Goal: Task Accomplishment & Management: Manage account settings

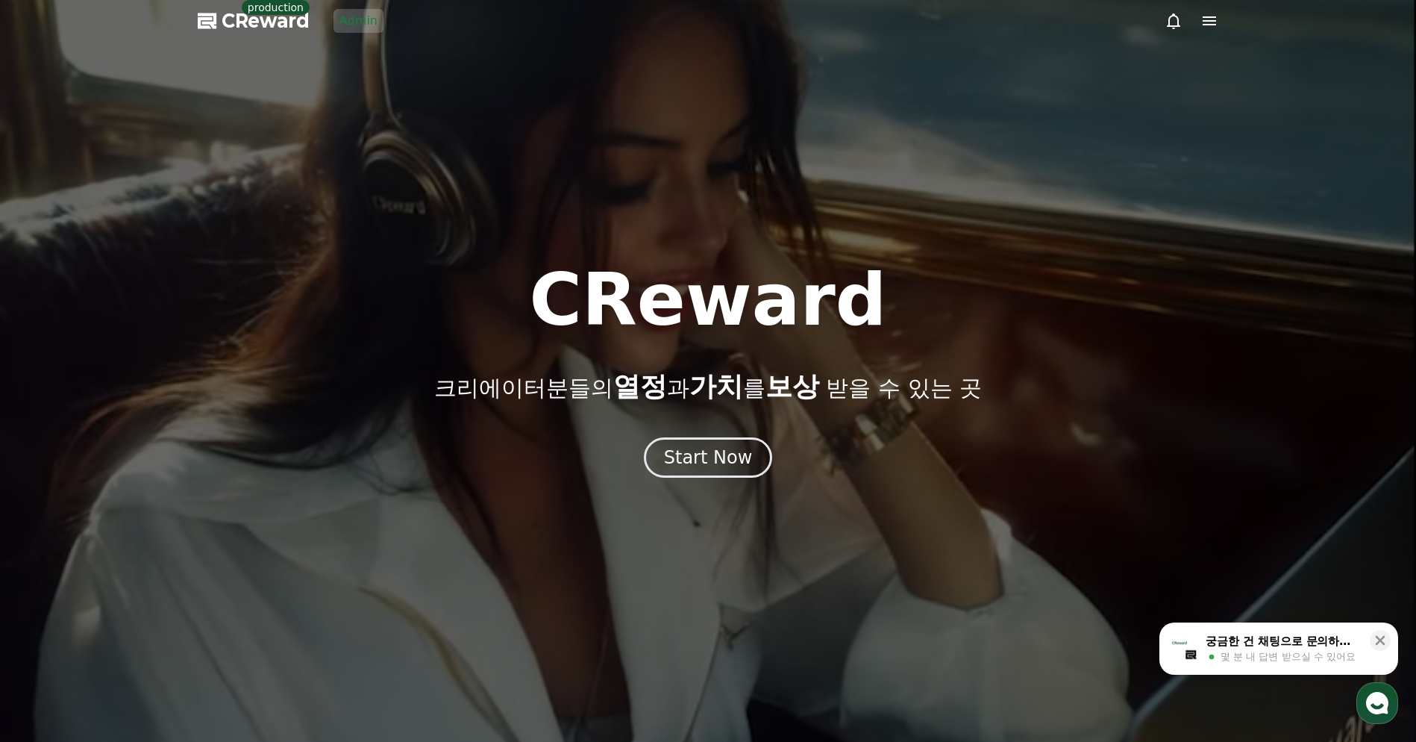
click at [354, 22] on link "Admin" at bounding box center [359, 21] width 50 height 24
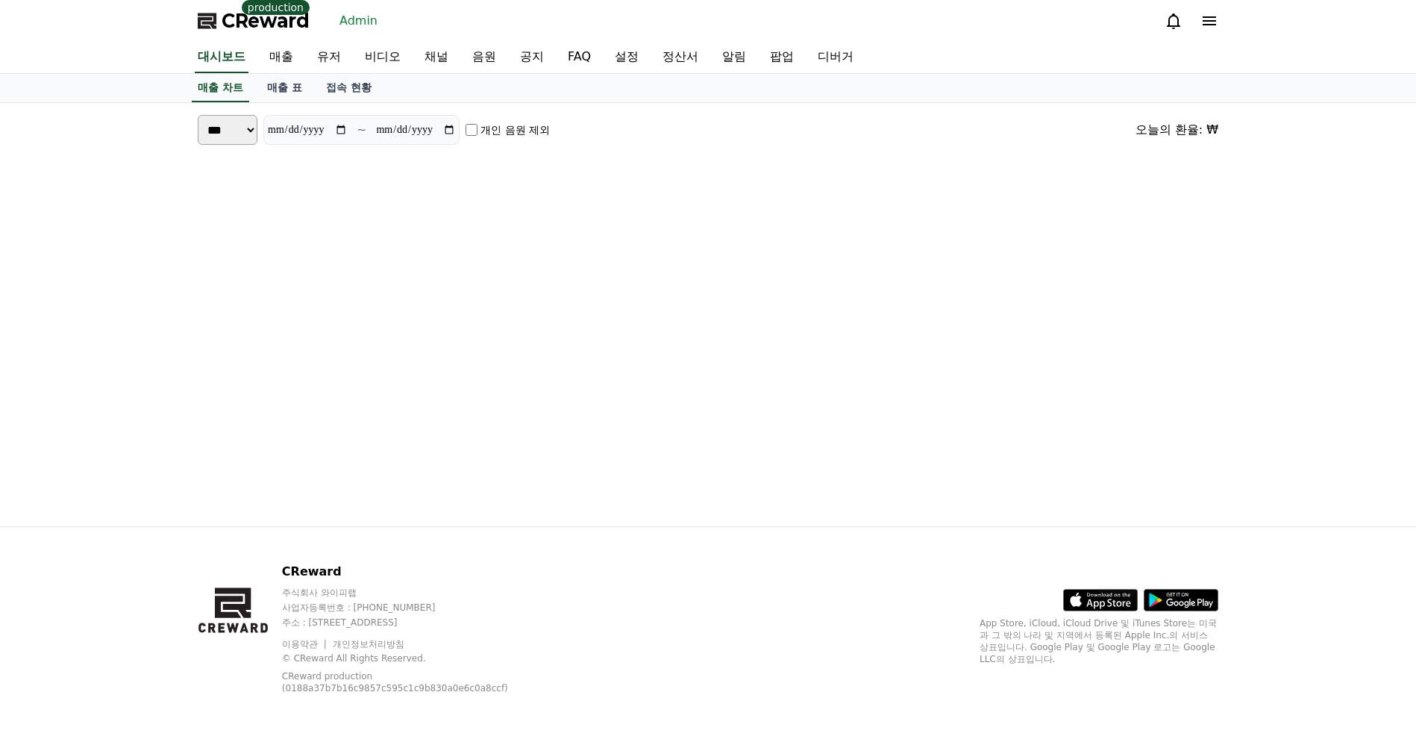
click at [460, 22] on div "CReward production Admin" at bounding box center [708, 21] width 1045 height 42
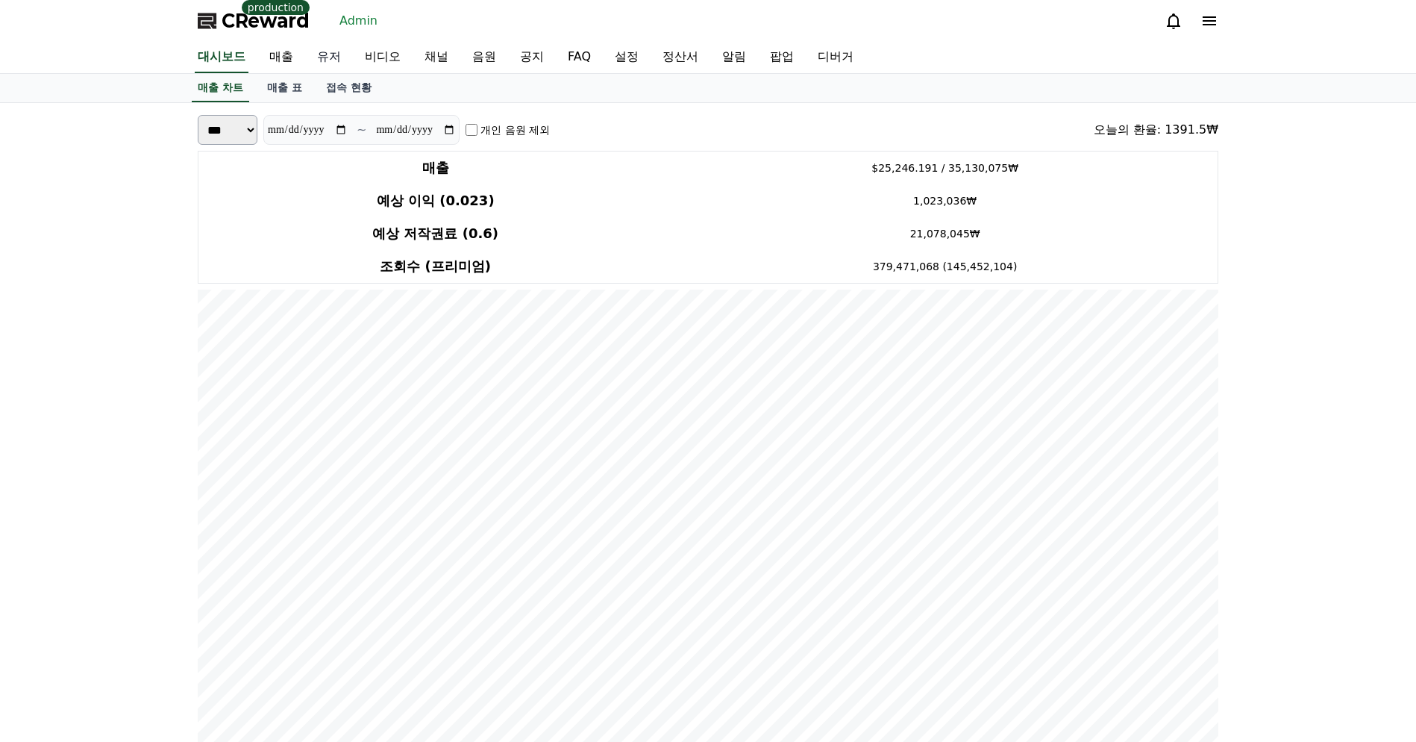
click at [316, 60] on link "유저" at bounding box center [329, 57] width 48 height 31
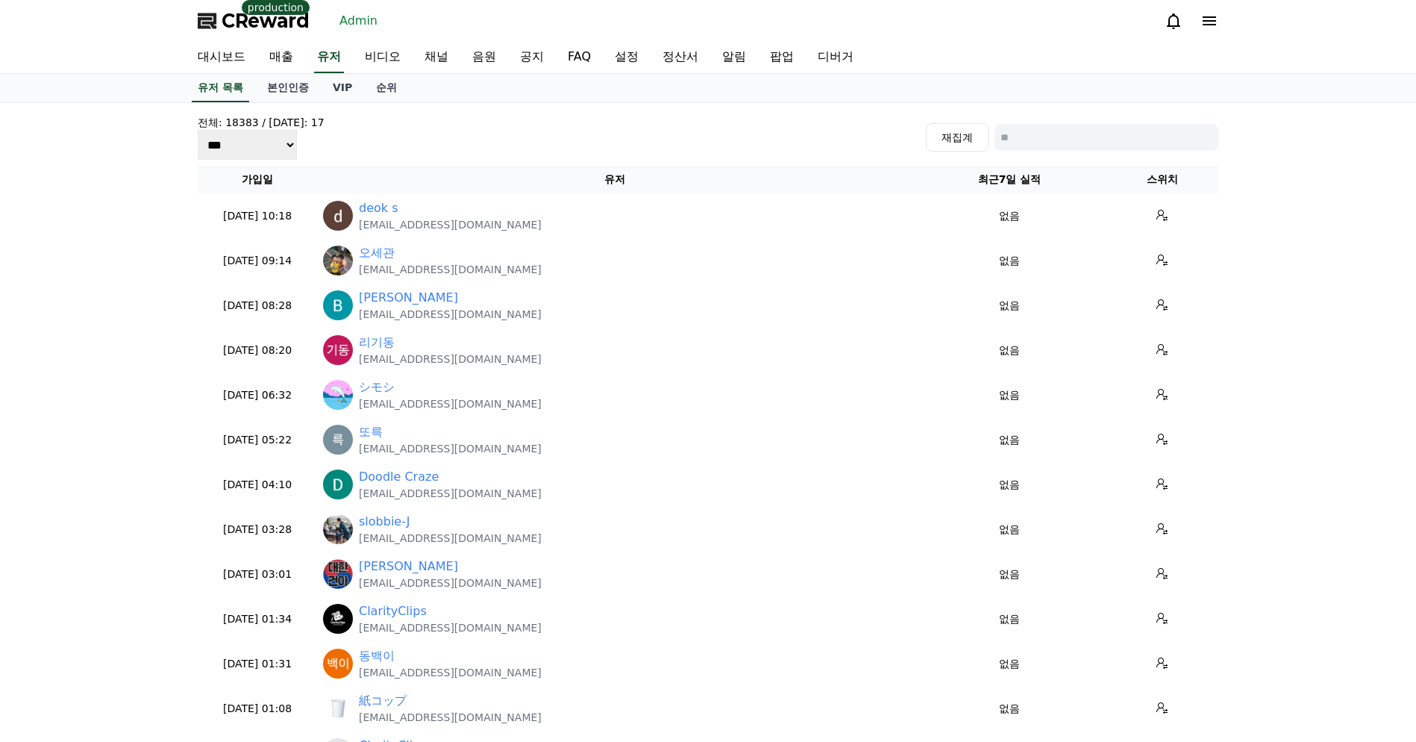
click at [721, 154] on div "전체: 18383 / 오늘: 17 *** *** *** 재집계" at bounding box center [708, 137] width 1021 height 45
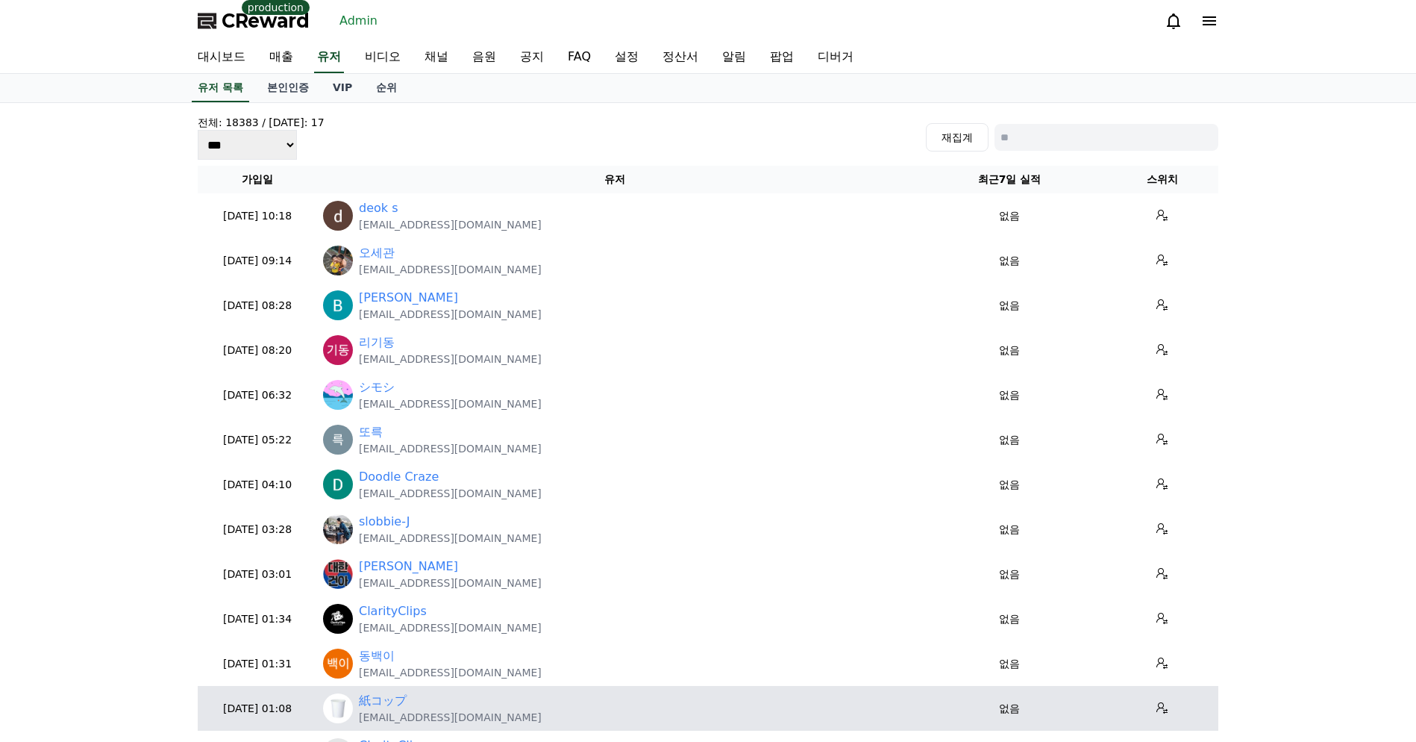
scroll to position [381, 0]
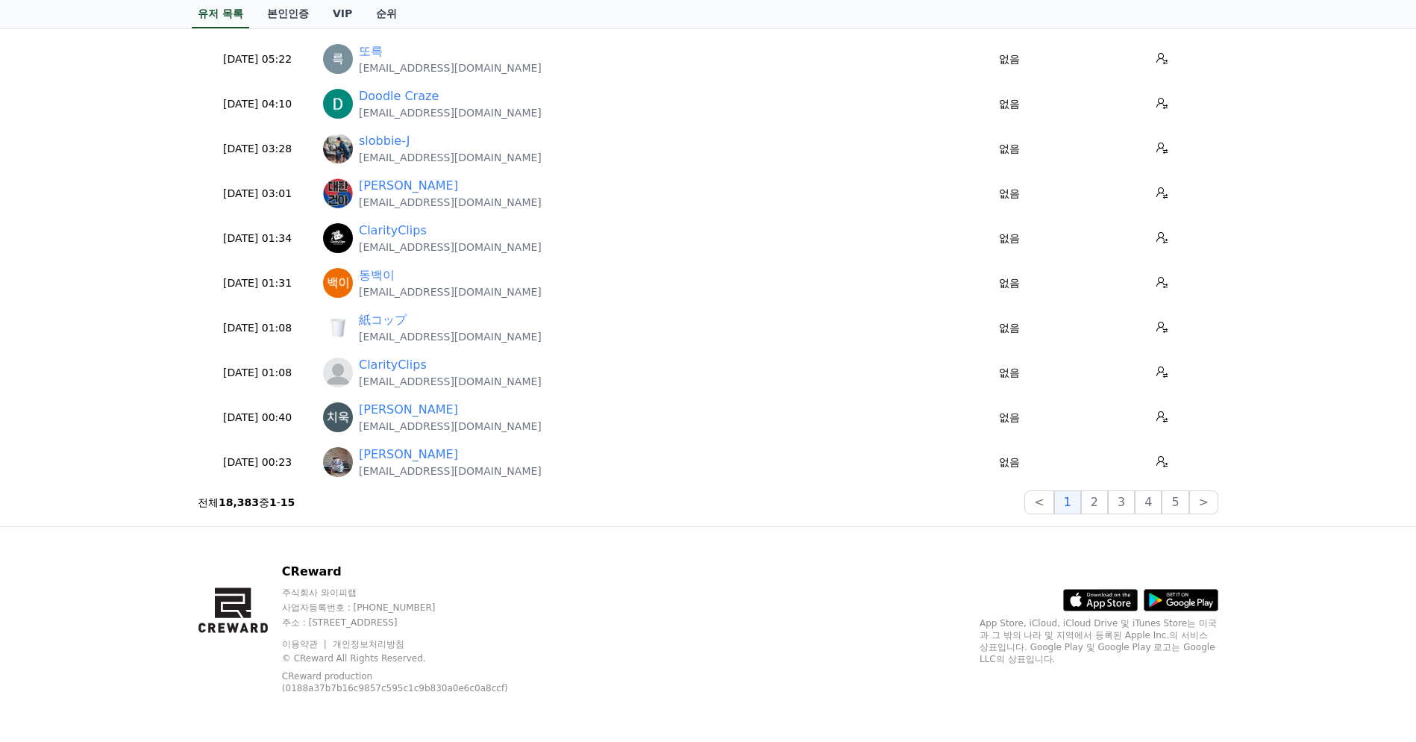
drag, startPoint x: 644, startPoint y: 588, endPoint x: 646, endPoint y: 486, distance: 102.2
click at [643, 586] on div "CReward 주식회사 와이피랩 사업자등록번호 : 655-81-03655 주소 : 경기도 김포시 양촌읍 양곡로 495, 3층 305-비이16호…" at bounding box center [708, 634] width 1045 height 215
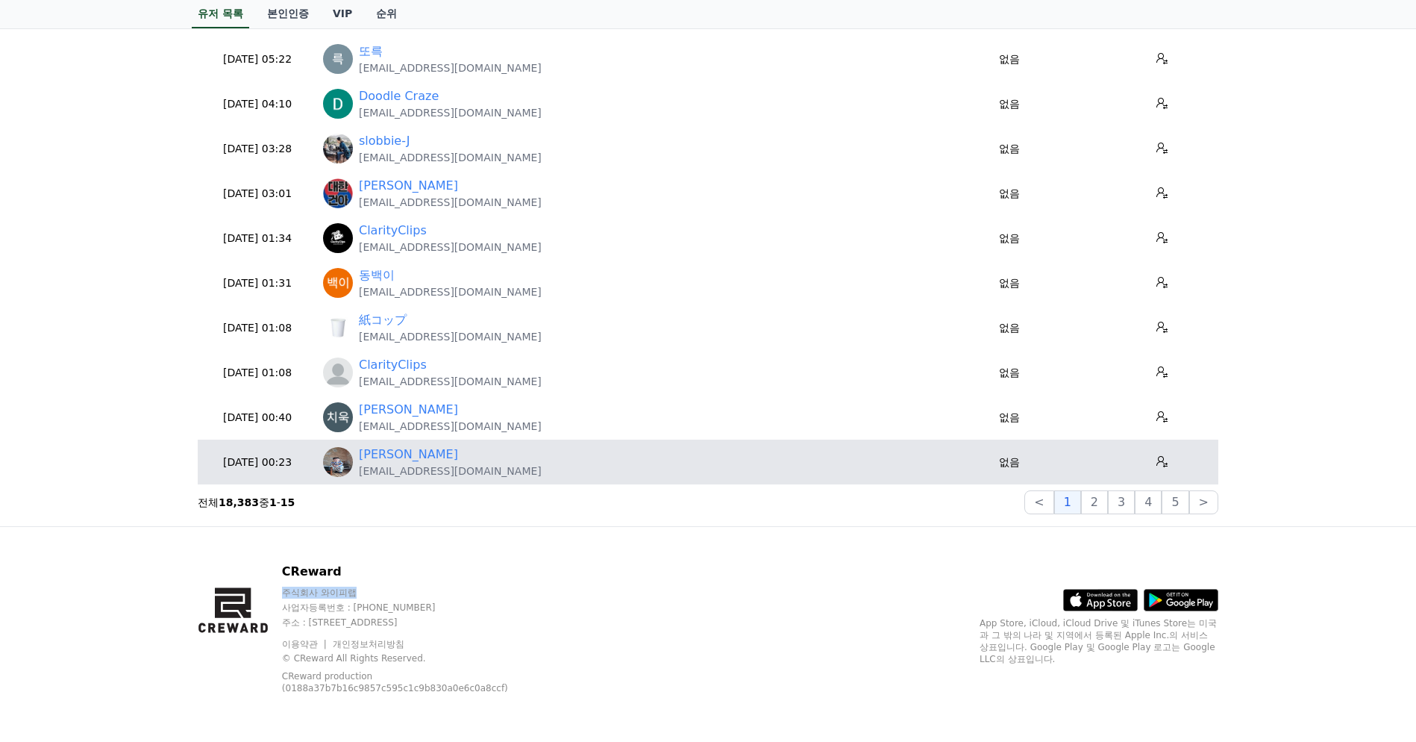
scroll to position [0, 0]
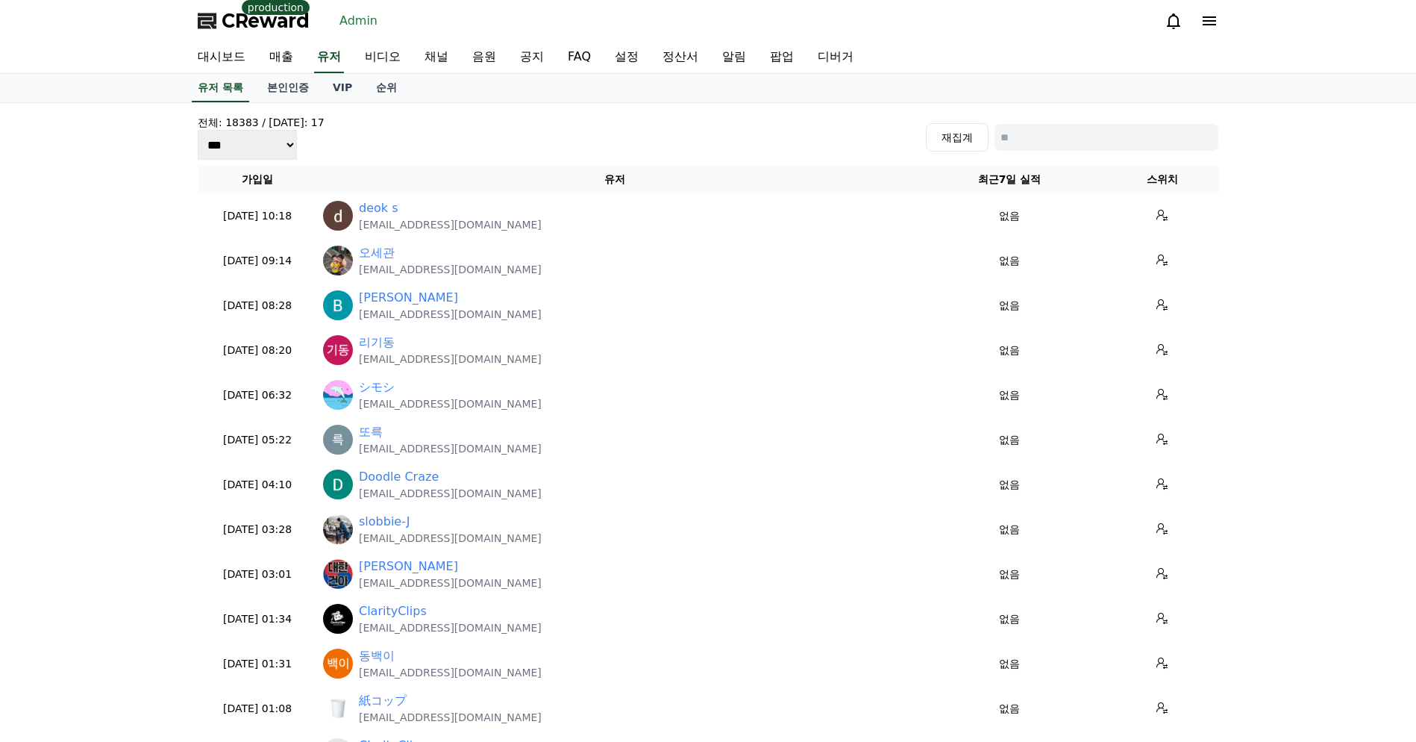
click at [1236, 218] on div "전체: 18383 / 오늘: 17 *** *** *** 재집계 가입일 유저 최근7일 실적 스위치 2025-09-25 10:18 09-25 de…" at bounding box center [708, 505] width 1416 height 804
click at [1115, 129] on input at bounding box center [1107, 137] width 224 height 27
type input "*"
type input "**"
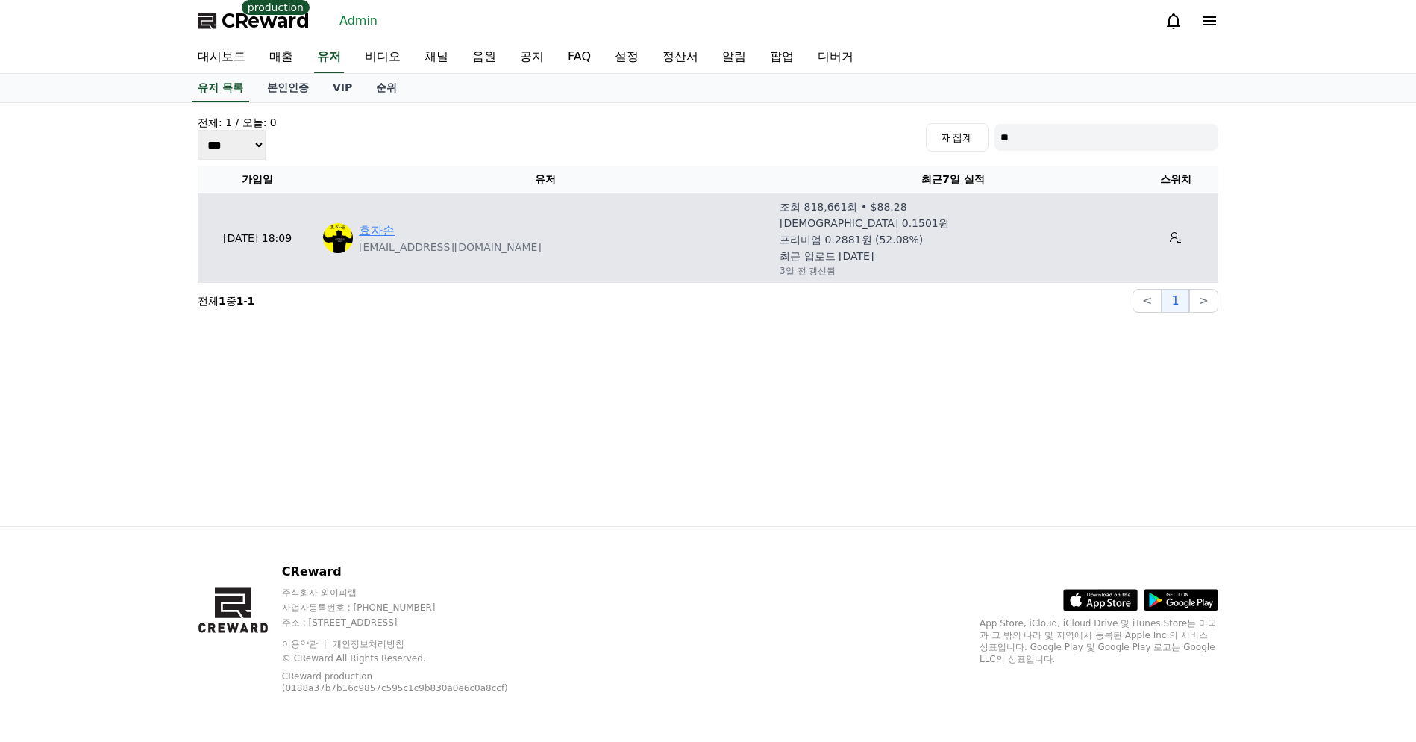
click at [369, 237] on link "효자손" at bounding box center [377, 231] width 36 height 18
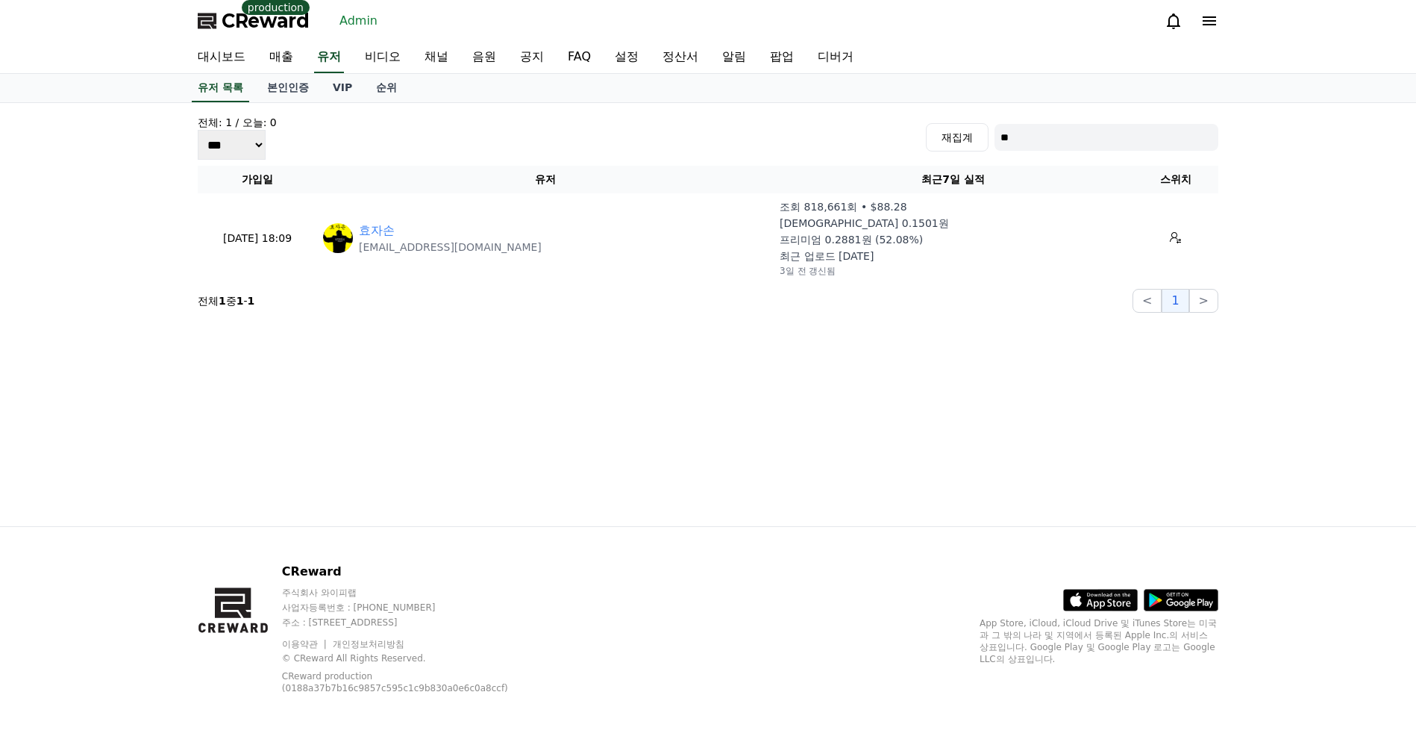
click at [622, 412] on div "전체: 1 / 오늘: 0 *** *** *** 재집계 ** 가입일 유저 최근7일 실적 스위치 2025-09-16 18:09 09-16 효자손 …" at bounding box center [708, 314] width 1045 height 423
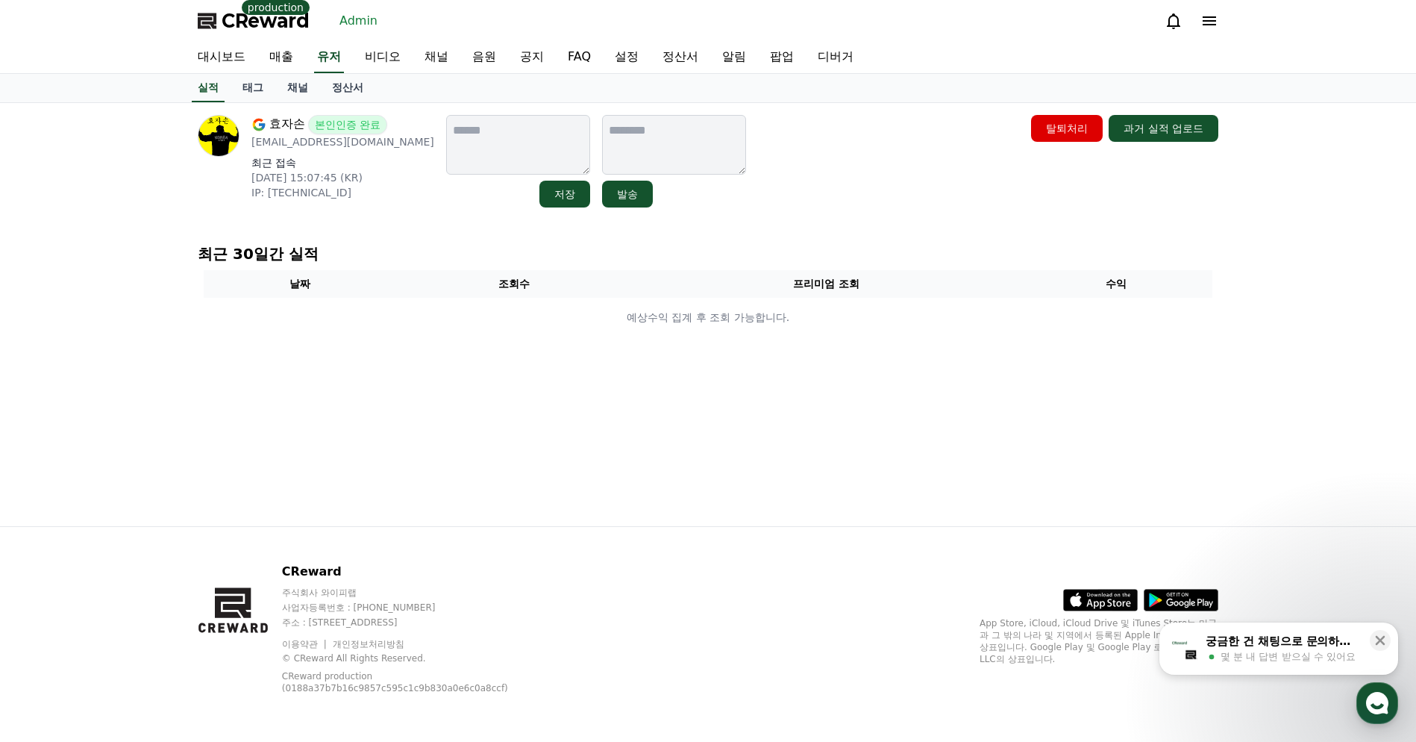
click at [155, 269] on div "효자손 본인인증 완료 [EMAIL_ADDRESS][DOMAIN_NAME] 최근 접속 [DATE] 15:07:45 (KR) IP: [TECHNI…" at bounding box center [708, 314] width 1416 height 423
click at [254, 96] on link "태그" at bounding box center [253, 88] width 45 height 28
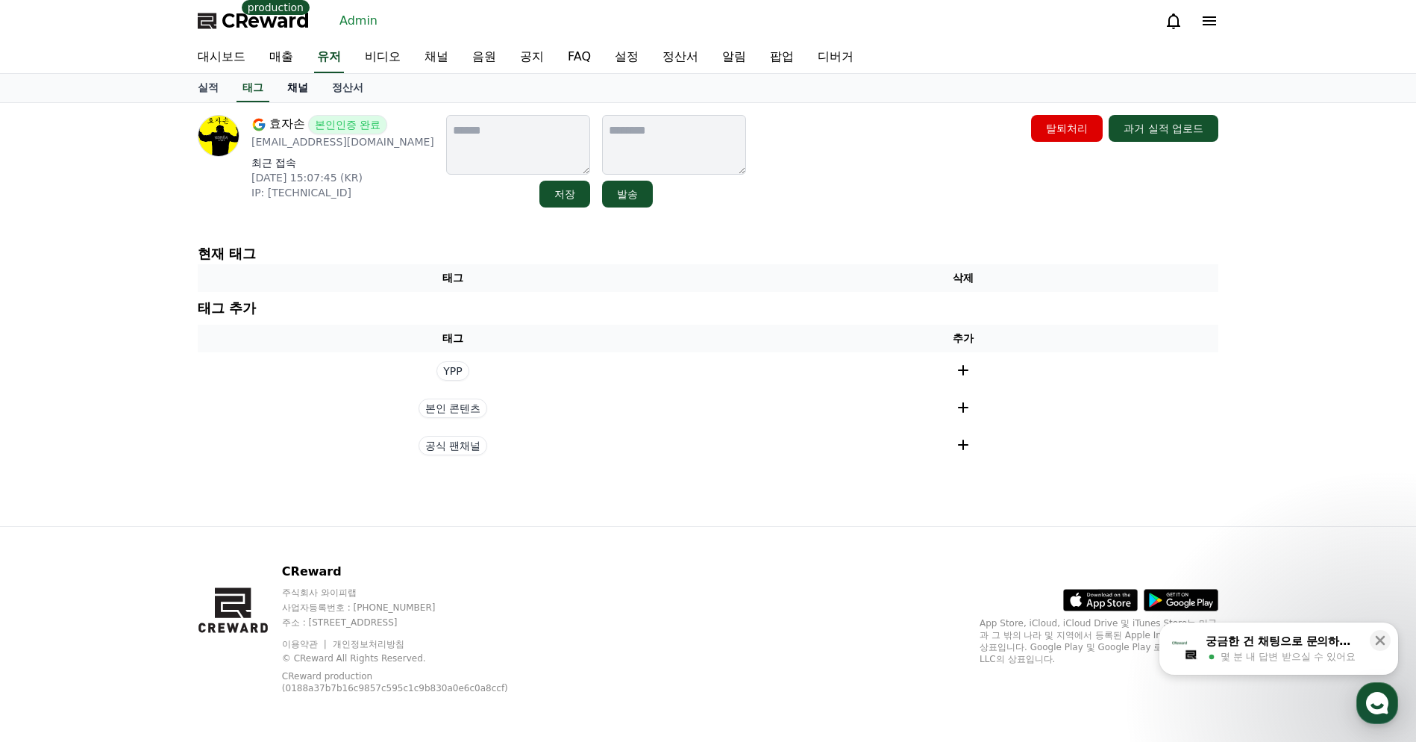
click at [279, 92] on link "채널" at bounding box center [297, 88] width 45 height 28
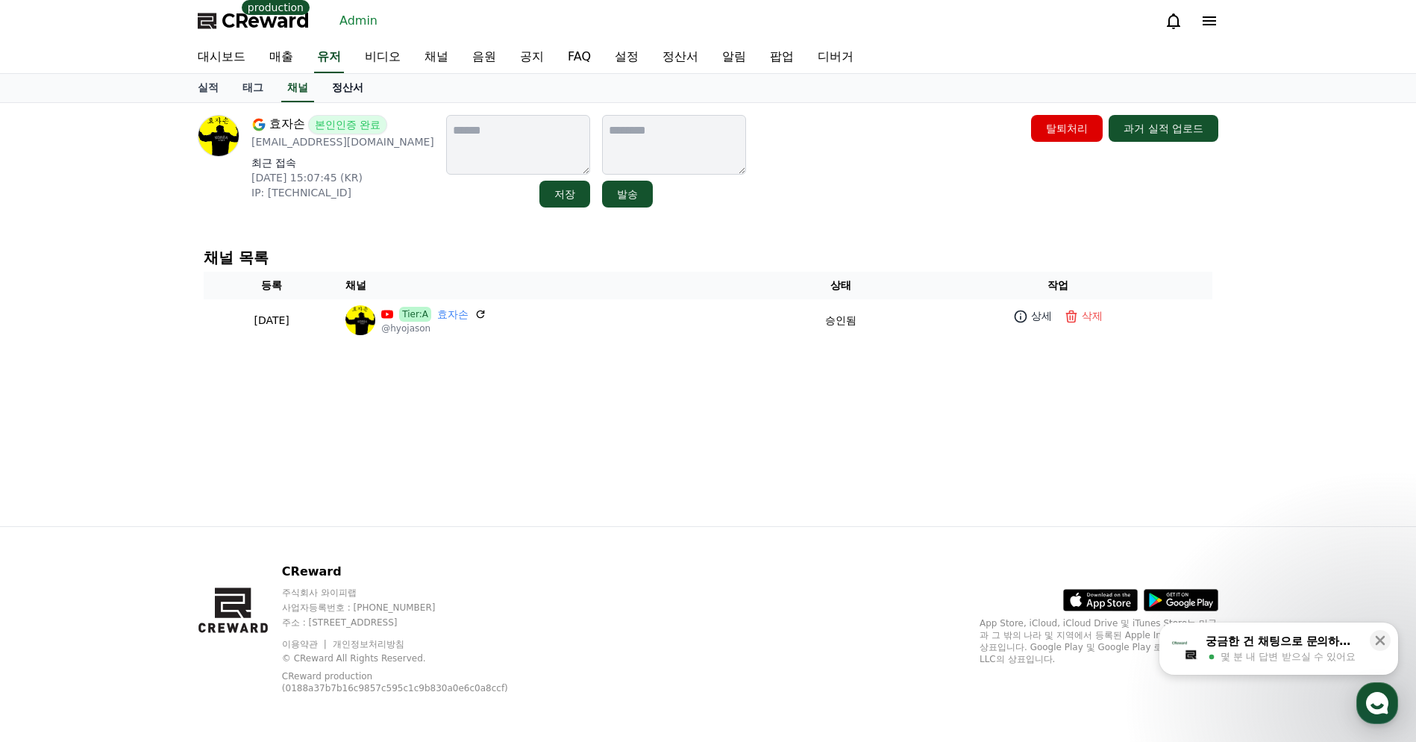
click at [320, 87] on link "정산서" at bounding box center [347, 88] width 55 height 28
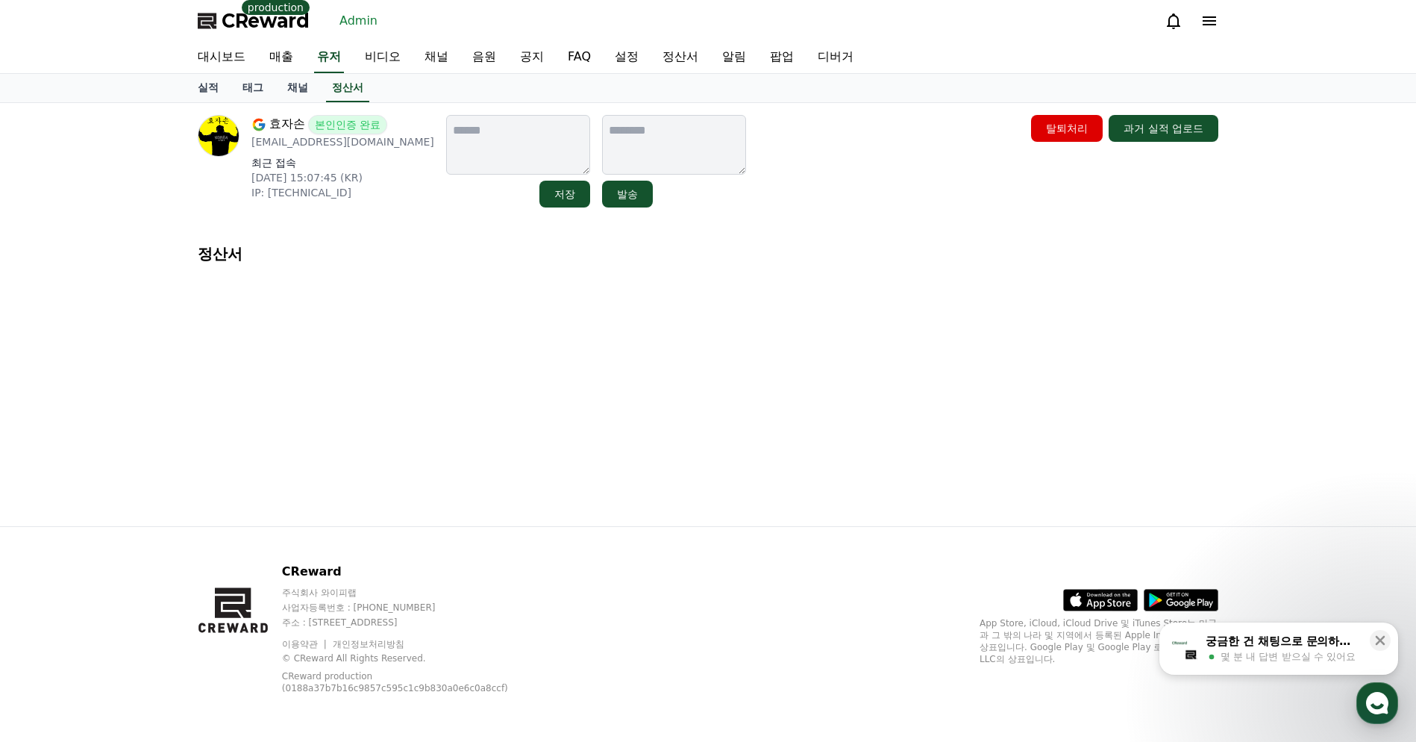
click at [154, 205] on div "효자손 본인인증 완료 [EMAIL_ADDRESS][DOMAIN_NAME] 최근 접속 [DATE] 15:07:45 (KR) IP: [TECHNI…" at bounding box center [708, 314] width 1416 height 423
click at [284, 96] on link "채널" at bounding box center [297, 88] width 45 height 28
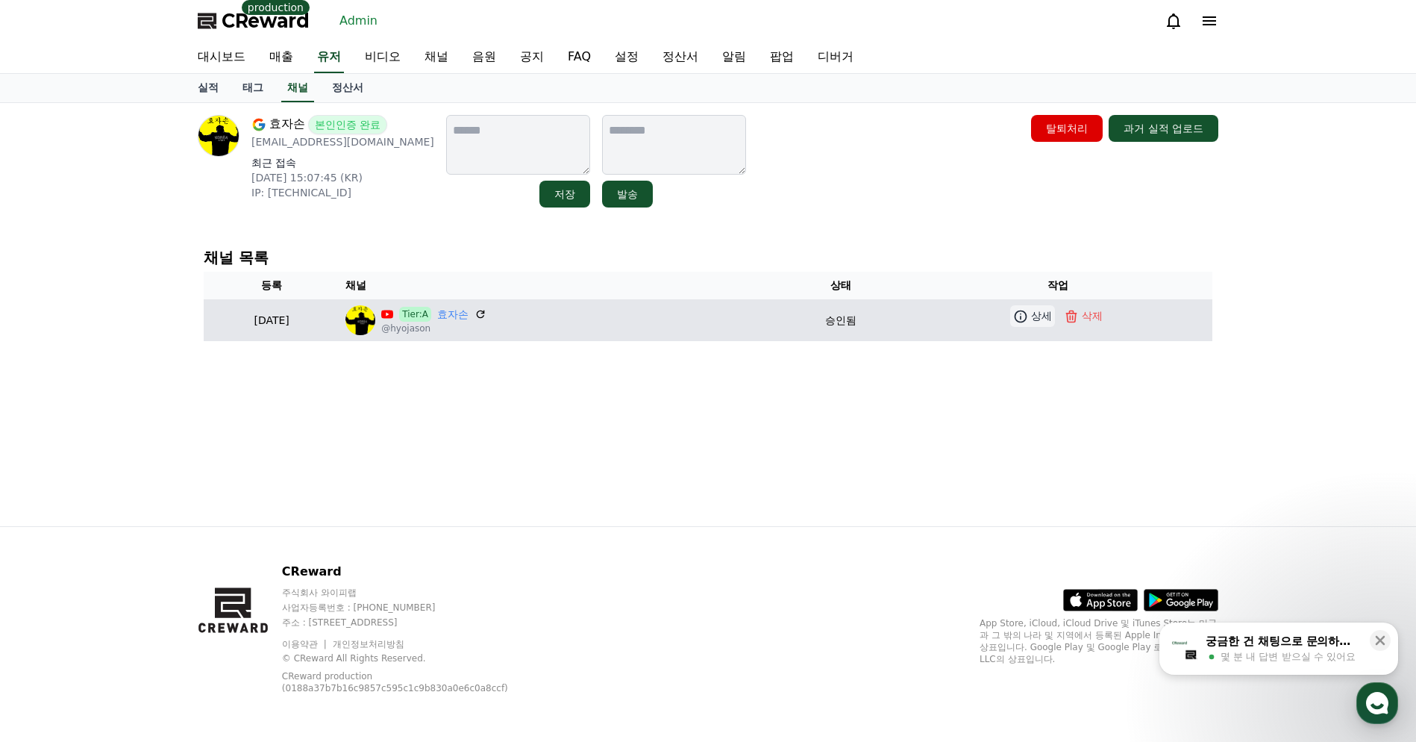
click at [1041, 324] on link "상세" at bounding box center [1032, 316] width 45 height 22
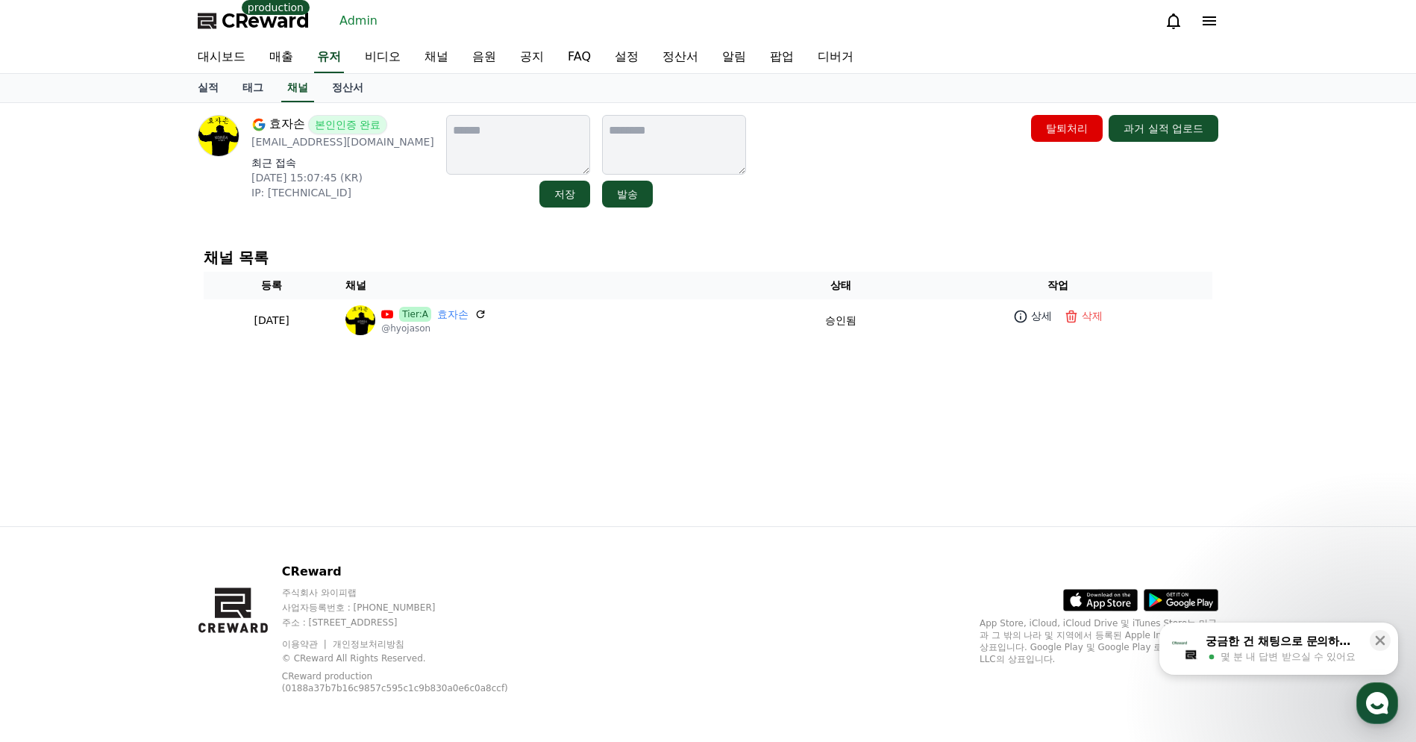
click at [627, 398] on div "효자손 본인인증 완료 realfe925@gmail.com 최근 접속 2025-09-18 15:07:45 (KR) IP: 49.167.58.11…" at bounding box center [708, 314] width 1045 height 423
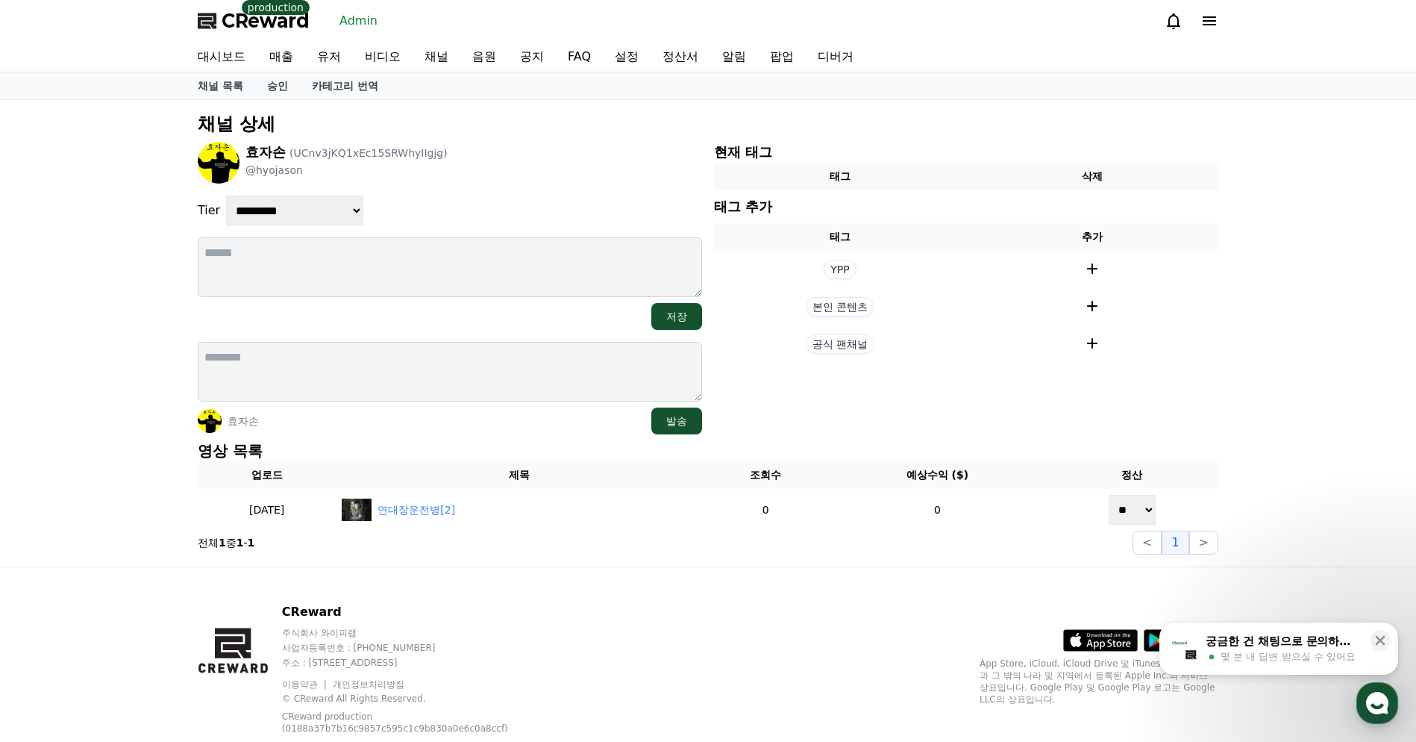
click at [1282, 379] on div "**********" at bounding box center [708, 333] width 1416 height 466
click at [631, 584] on div "CReward 주식회사 와이피랩 사업자등록번호 : 655-81-03655 주소 : 경기도 김포시 양촌읍 양곡로 495, 3층 305-비이16호…" at bounding box center [708, 674] width 1045 height 215
click at [672, 570] on div "CReward 주식회사 와이피랩 사업자등록번호 : 655-81-03655 주소 : 경기도 김포시 양촌읍 양곡로 495, 3층 305-비이16호…" at bounding box center [708, 674] width 1045 height 215
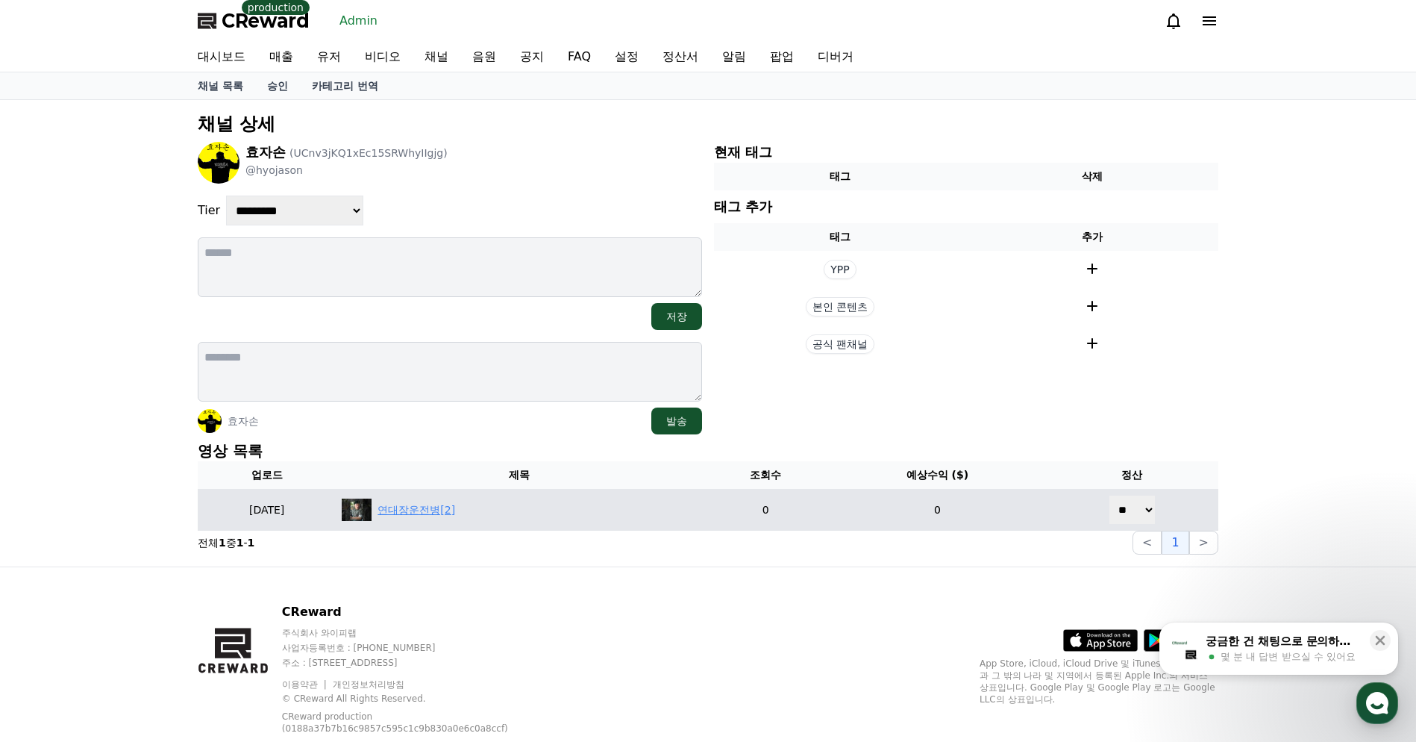
click at [455, 513] on div "연대장운전병[2]" at bounding box center [417, 510] width 78 height 16
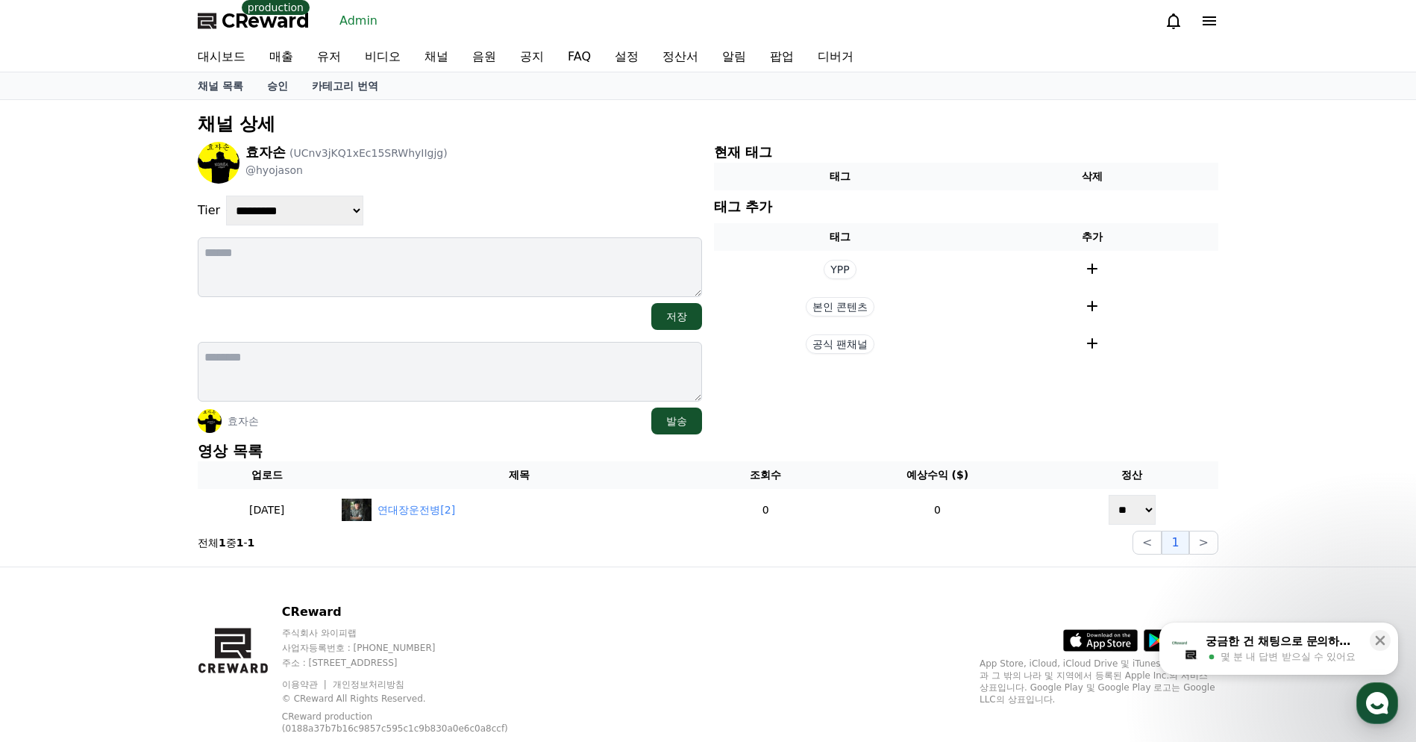
click at [870, 428] on section "현재 태그 태그 삭제 태그 추가 태그 추가 YPP 본인 콘텐츠 공식 팬채널" at bounding box center [966, 288] width 504 height 293
click at [666, 610] on div "CReward 주식회사 와이피랩 사업자등록번호 : 655-81-03655 주소 : 경기도 김포시 양촌읍 양곡로 495, 3층 305-비이16호…" at bounding box center [708, 674] width 1045 height 215
drag, startPoint x: 802, startPoint y: 384, endPoint x: 228, endPoint y: 280, distance: 583.9
click at [796, 379] on section "현재 태그 태그 삭제 태그 추가 태그 추가 YPP 본인 콘텐츠 공식 팬채널" at bounding box center [966, 288] width 504 height 293
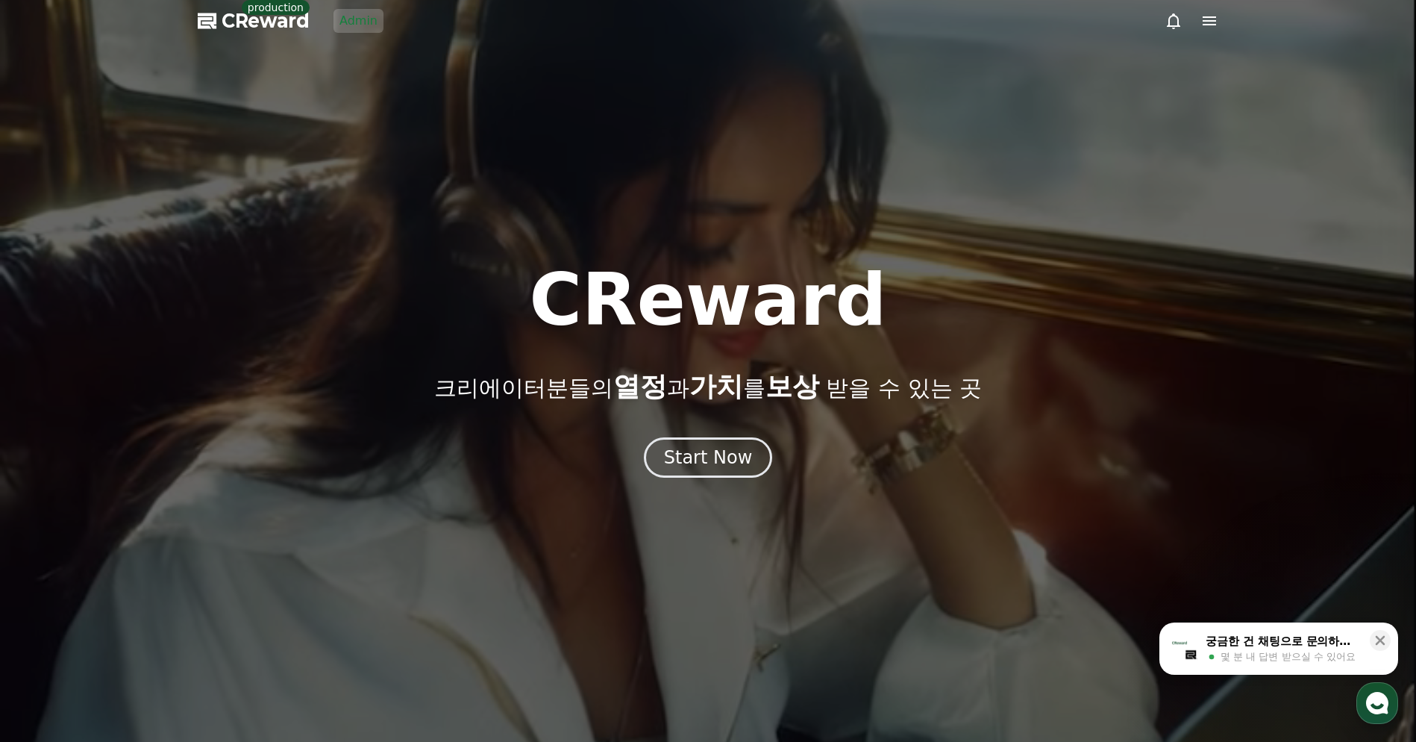
click at [359, 25] on link "Admin" at bounding box center [359, 21] width 50 height 24
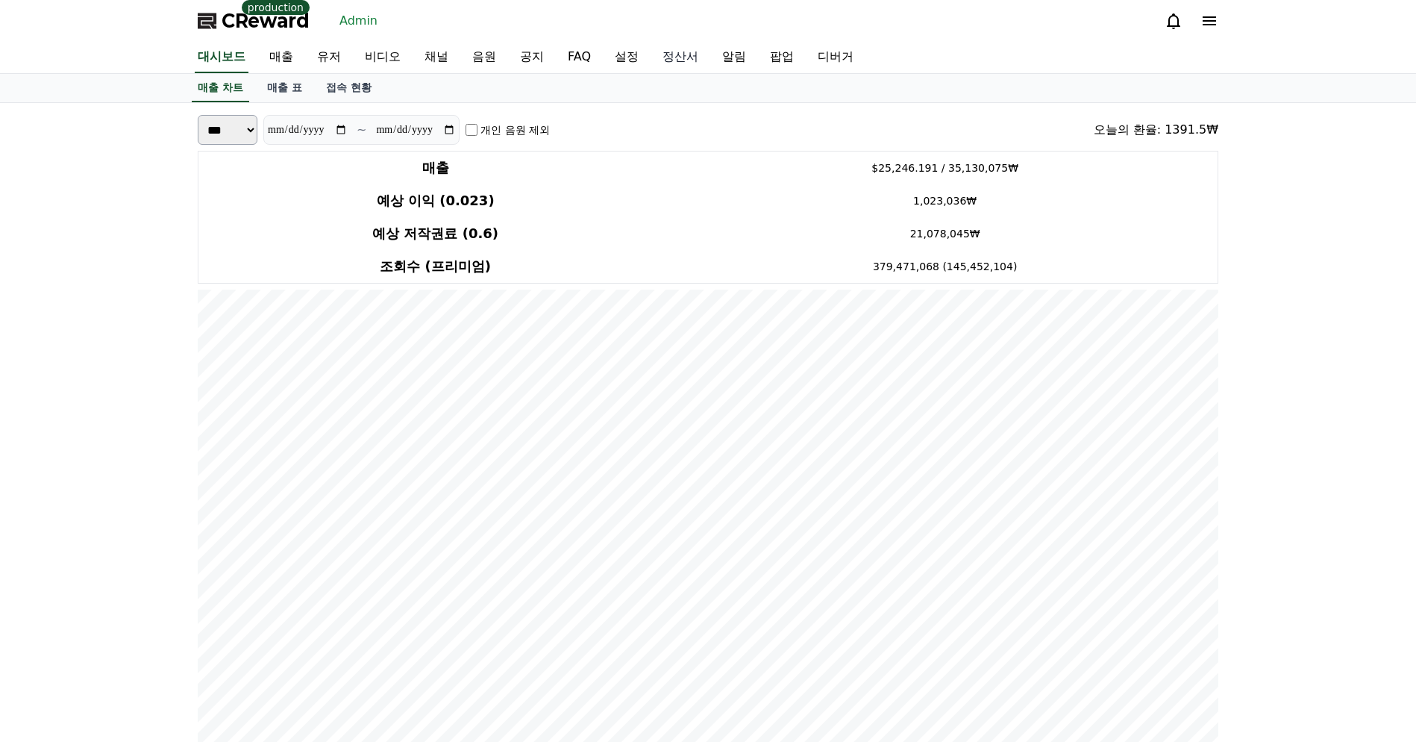
click at [651, 65] on link "정산서" at bounding box center [681, 57] width 60 height 31
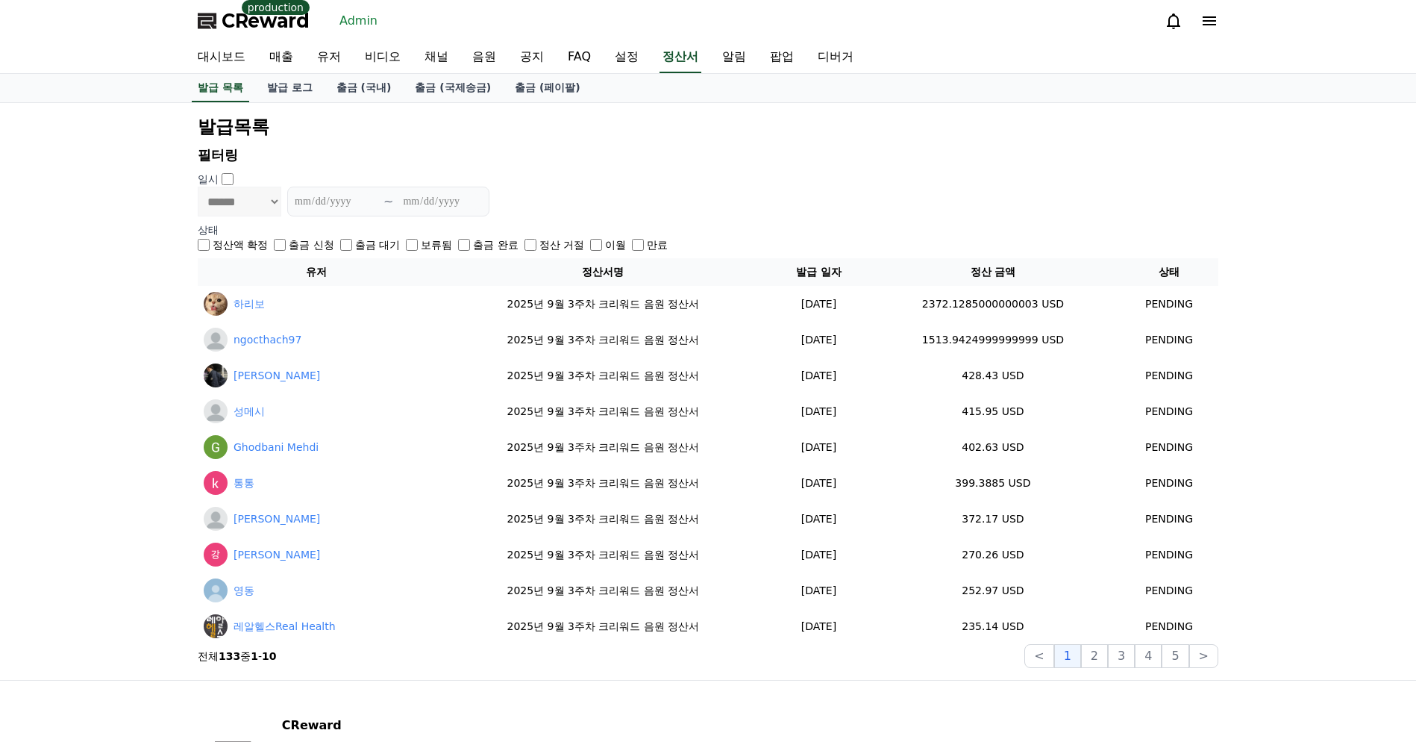
drag, startPoint x: 357, startPoint y: 138, endPoint x: 366, endPoint y: 119, distance: 21.0
click at [357, 137] on h2 "발급목록" at bounding box center [708, 127] width 1021 height 24
click at [430, 125] on h2 "발급목록" at bounding box center [708, 127] width 1021 height 24
click at [770, 135] on h2 "발급목록" at bounding box center [708, 127] width 1021 height 24
click at [620, 157] on p "필터링" at bounding box center [708, 155] width 1021 height 21
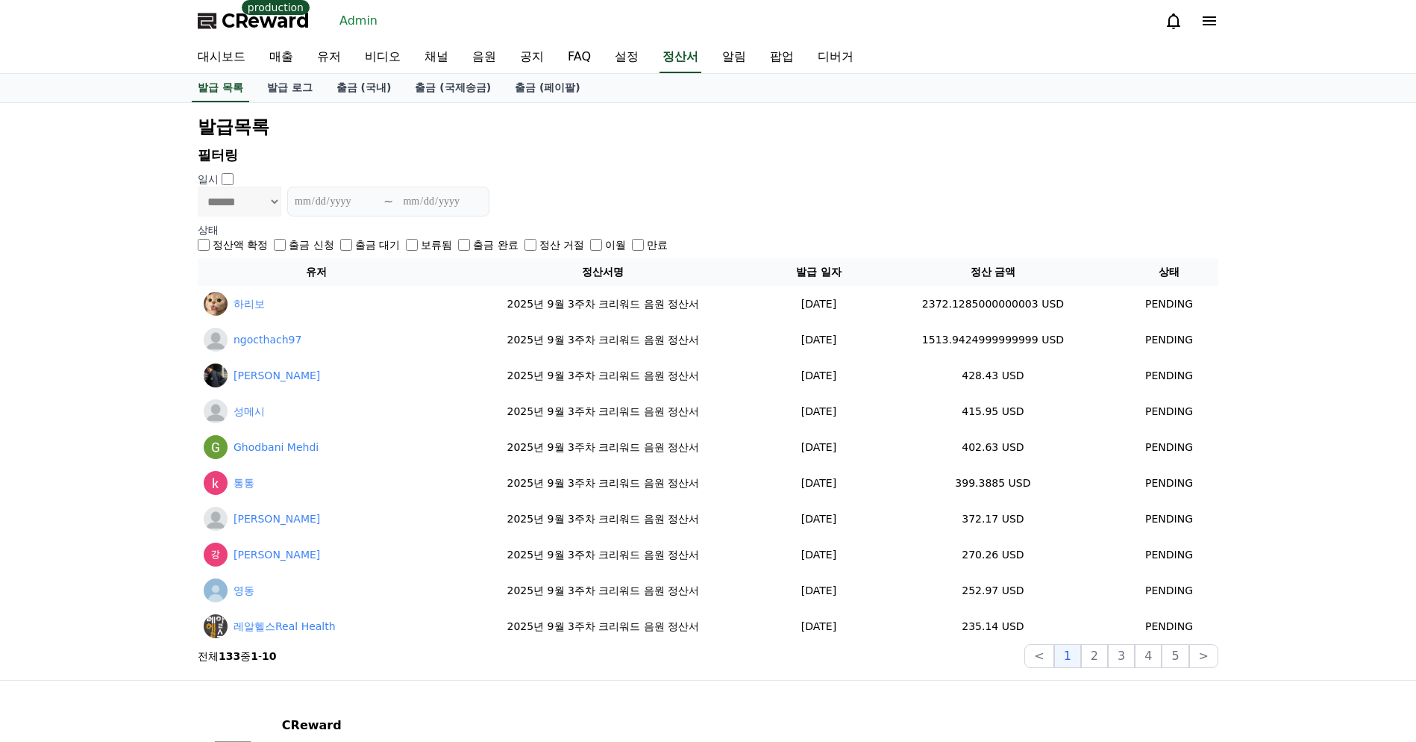
click at [620, 143] on div "**********" at bounding box center [708, 391] width 1033 height 565
click at [328, 225] on p "상태" at bounding box center [708, 229] width 1021 height 15
click at [870, 216] on section "**********" at bounding box center [708, 198] width 1021 height 107
click at [791, 204] on div "**********" at bounding box center [708, 202] width 1021 height 30
click at [879, 154] on p "필터링" at bounding box center [708, 155] width 1021 height 21
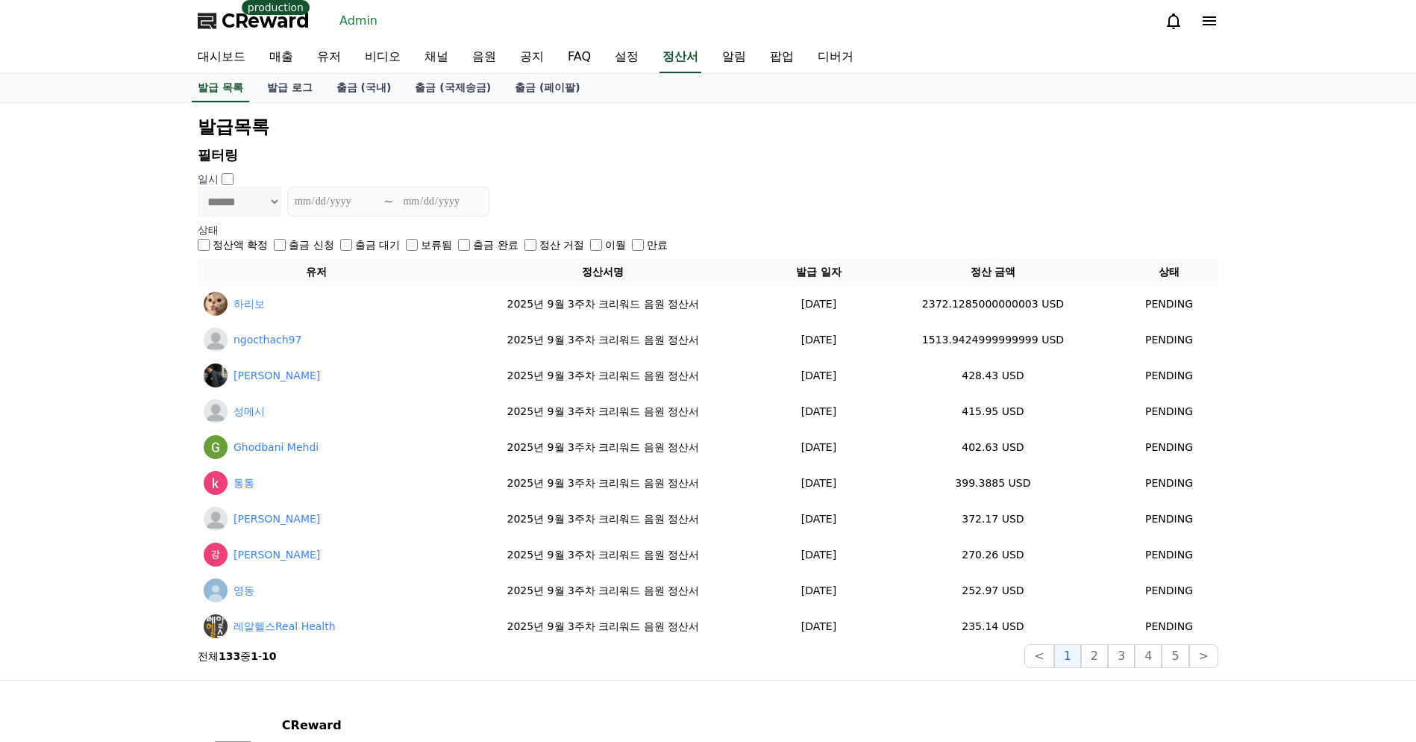
click at [879, 154] on p "필터링" at bounding box center [708, 155] width 1021 height 21
drag, startPoint x: 879, startPoint y: 154, endPoint x: 853, endPoint y: 142, distance: 28.7
click at [879, 154] on p "필터링" at bounding box center [708, 155] width 1021 height 21
drag, startPoint x: 263, startPoint y: 102, endPoint x: 280, endPoint y: 93, distance: 19.1
click at [263, 102] on div "발급 목록 발급 로그 출금 (국내) 출금 (국제송금) 출금 (페이팔)" at bounding box center [708, 88] width 1416 height 29
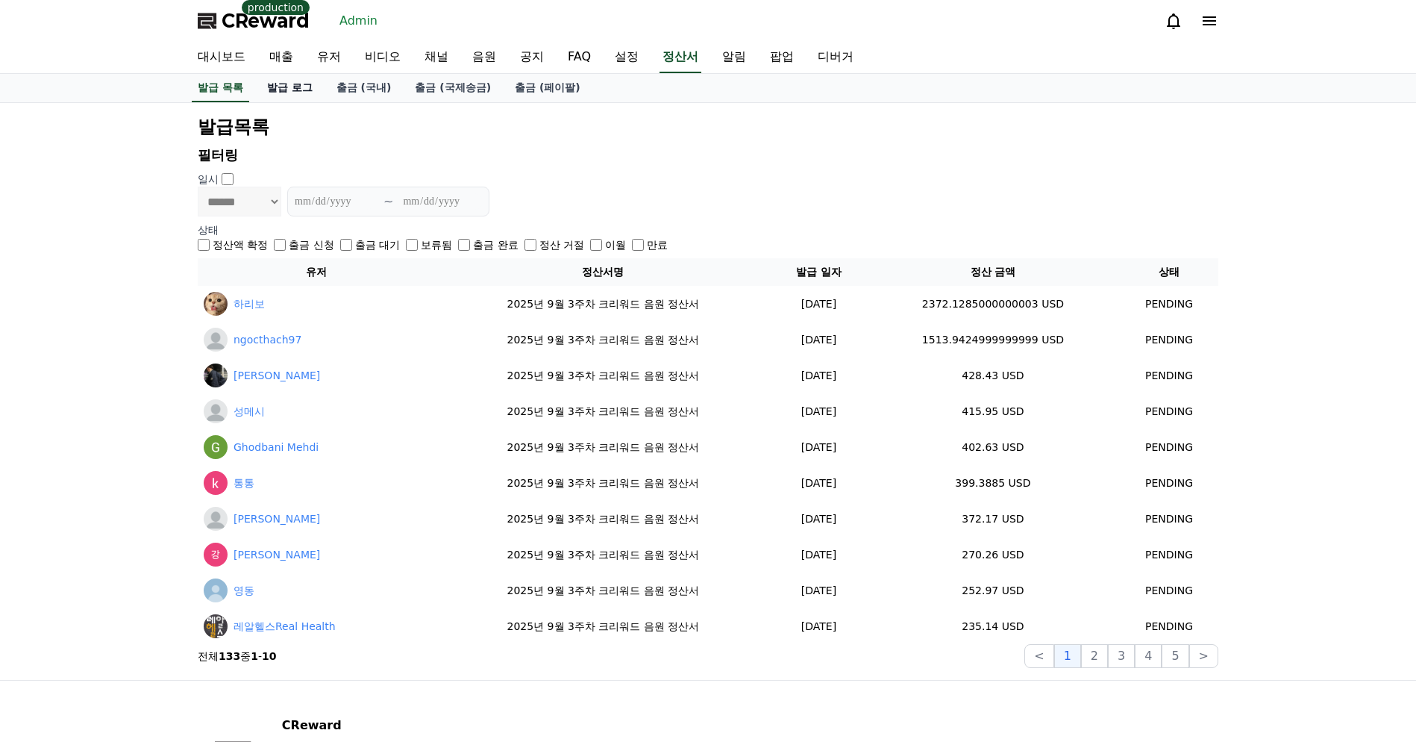
click at [280, 93] on link "발급 로그" at bounding box center [289, 88] width 69 height 28
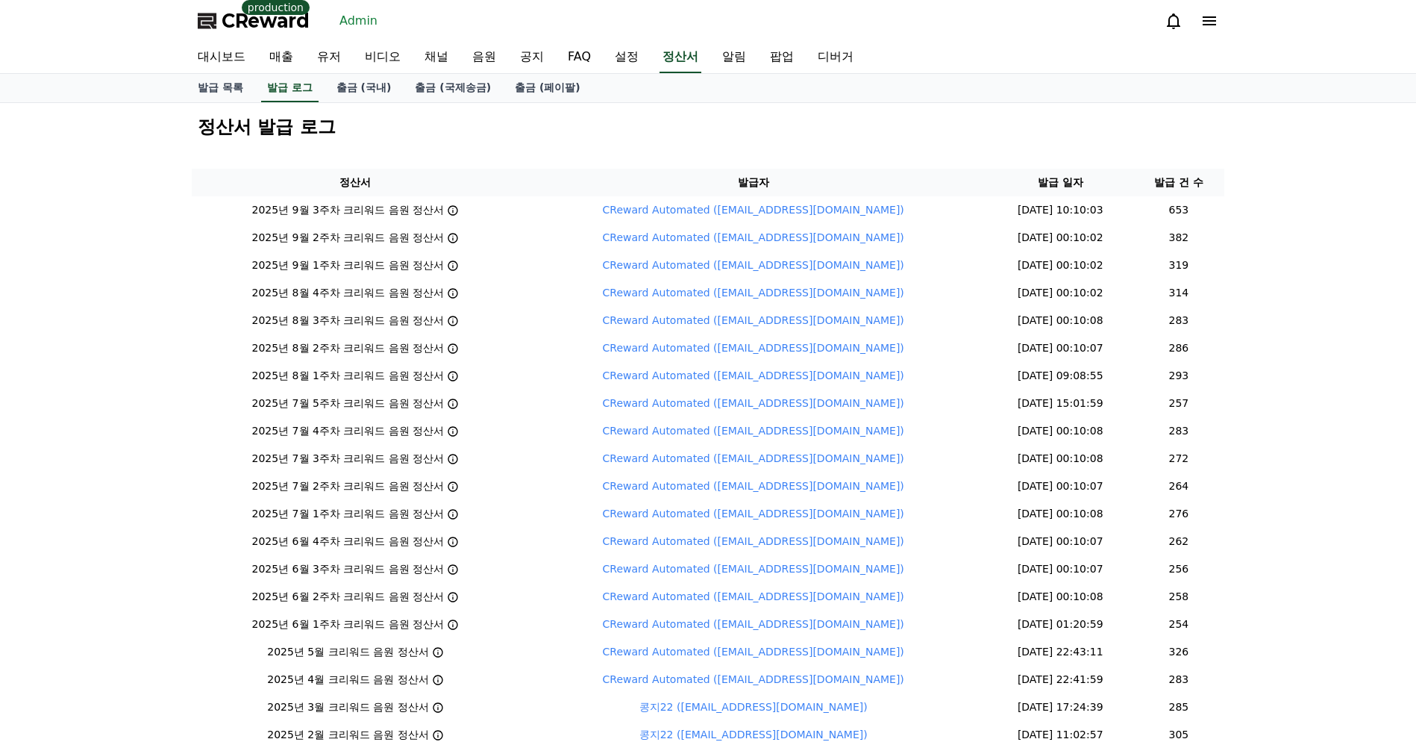
click at [597, 154] on div "정산서 발급 로그 정산서 발급자 발급 일자 발급 건 수 2025년 9월 3주차 크리워드 음원 정산서 CReward Automated ([EMA…" at bounding box center [708, 470] width 1045 height 734
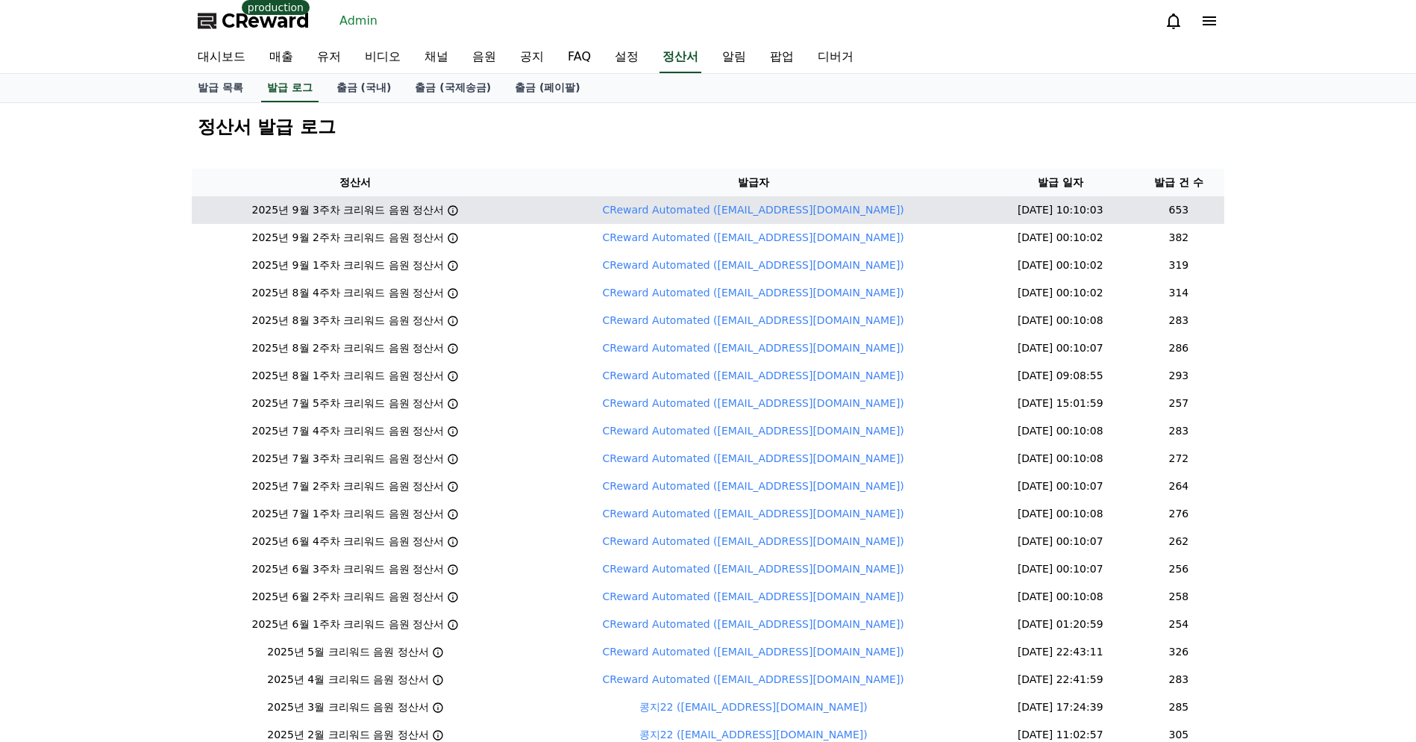
click at [443, 208] on div "2025년 9월 3주차 크리워드 음원 정산서" at bounding box center [356, 210] width 316 height 16
click at [447, 213] on icon at bounding box center [453, 210] width 12 height 12
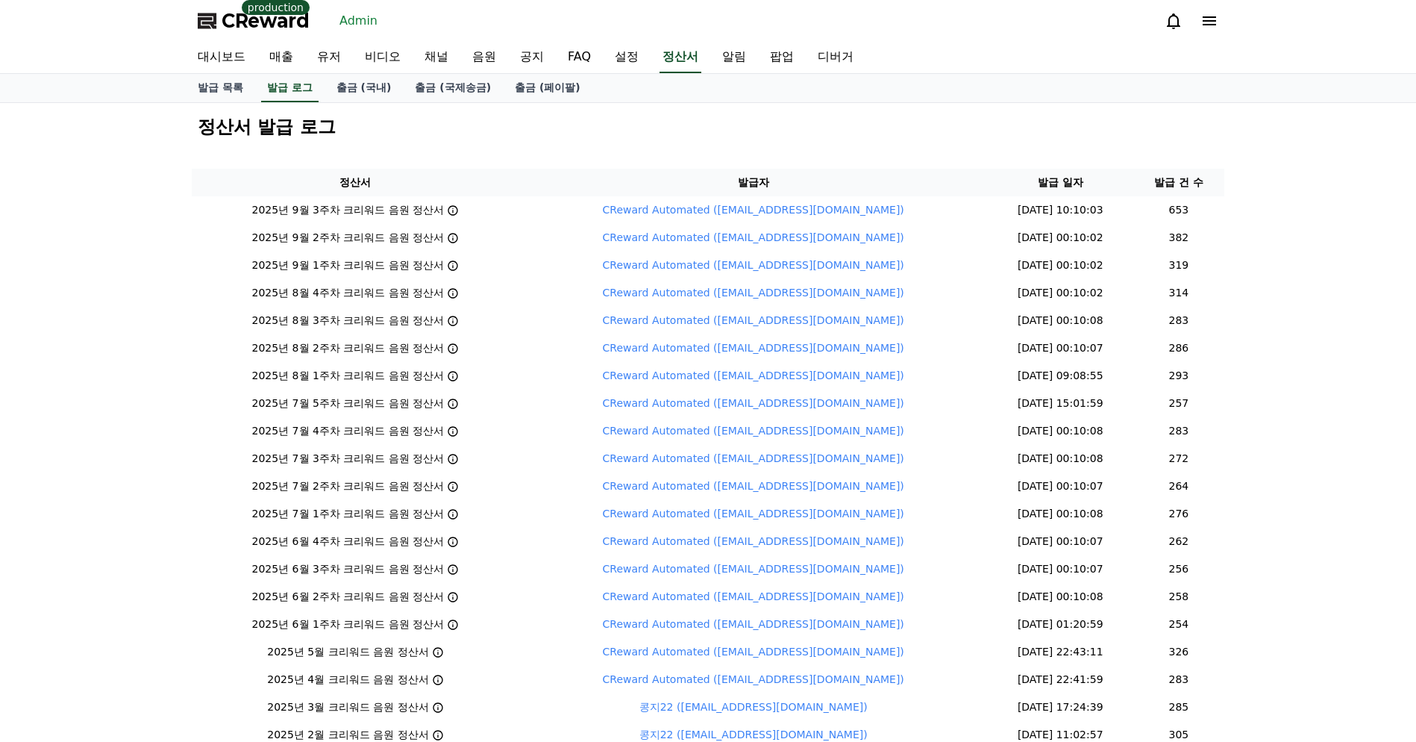
click at [1252, 129] on div "정산서 발급 로그 정산서 발급자 발급 일자 발급 건 수 2025년 9월 3주차 크리워드 음원 정산서 CReward Automated ([EMA…" at bounding box center [708, 470] width 1416 height 734
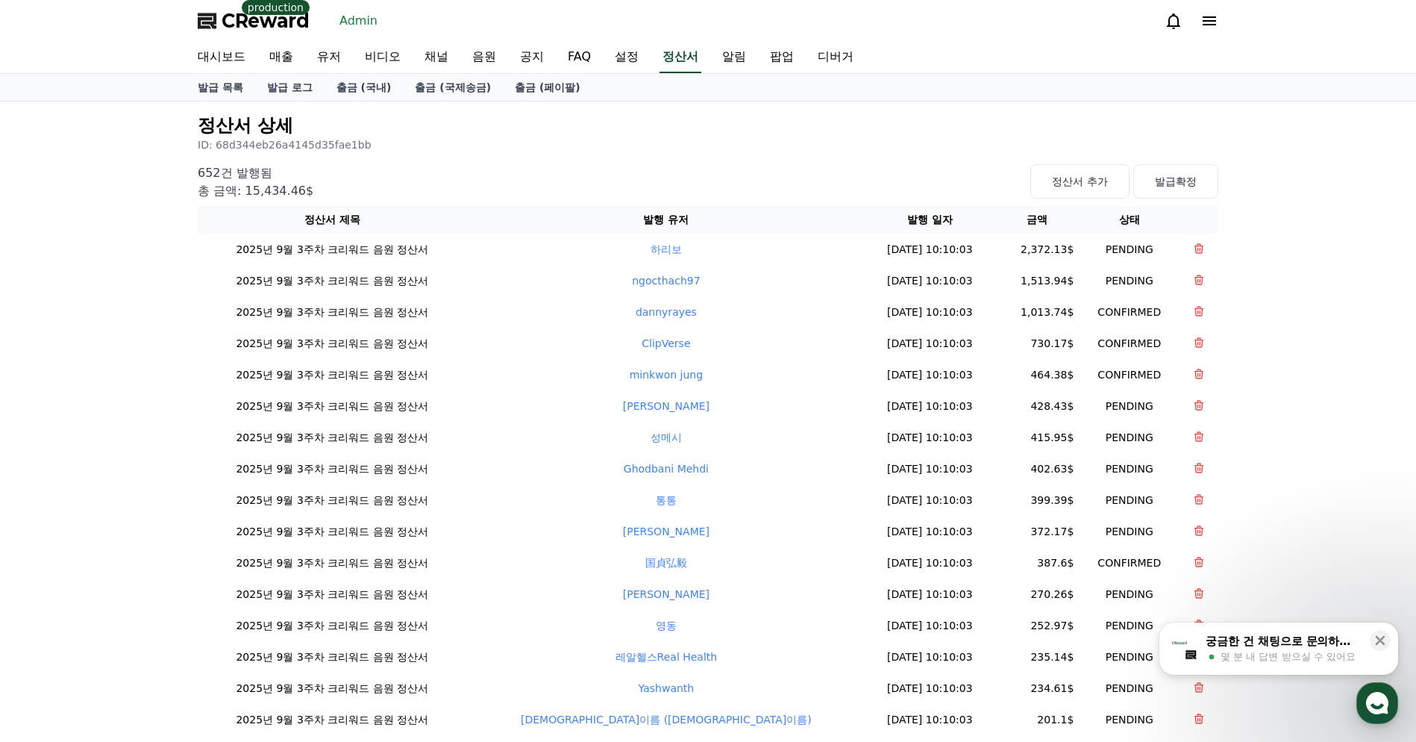
click at [784, 178] on div "652건 발행됨 총 금액: 15,434.46$ 정산서 추가 발급확정" at bounding box center [708, 179] width 1021 height 42
click at [325, 92] on link "출금 (국내)" at bounding box center [364, 87] width 79 height 27
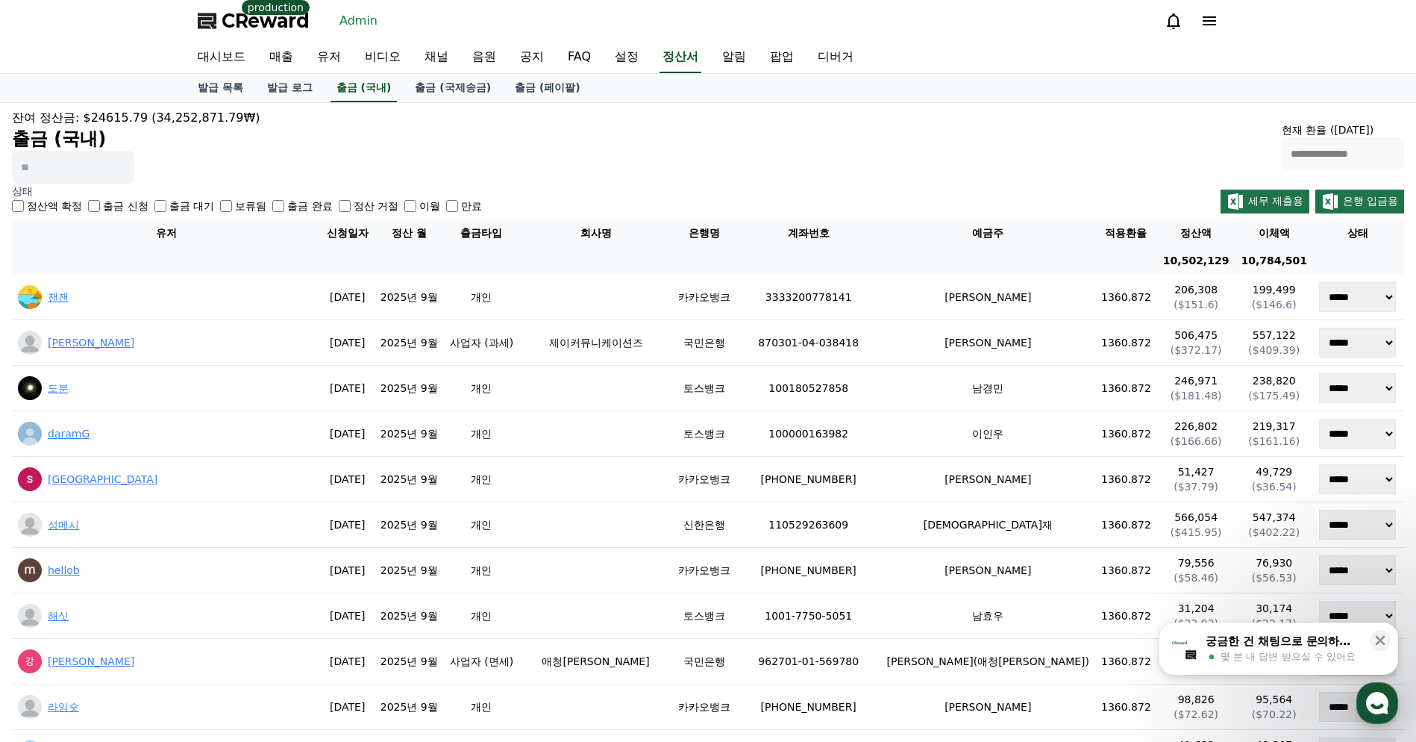
click at [431, 130] on div "**********" at bounding box center [708, 146] width 1392 height 75
click at [498, 164] on div "**********" at bounding box center [708, 146] width 1392 height 75
click at [431, 97] on link "출금 (국제송금)" at bounding box center [453, 88] width 100 height 28
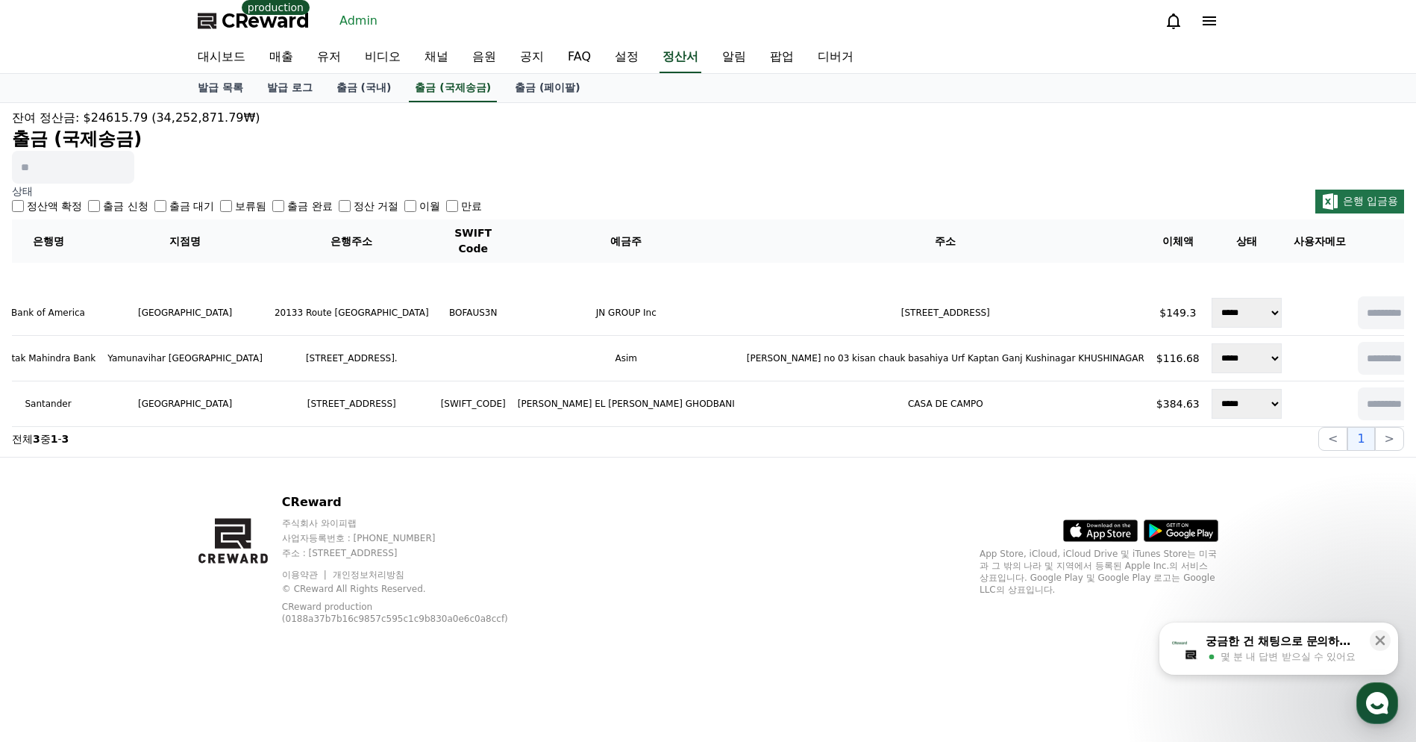
scroll to position [0, 265]
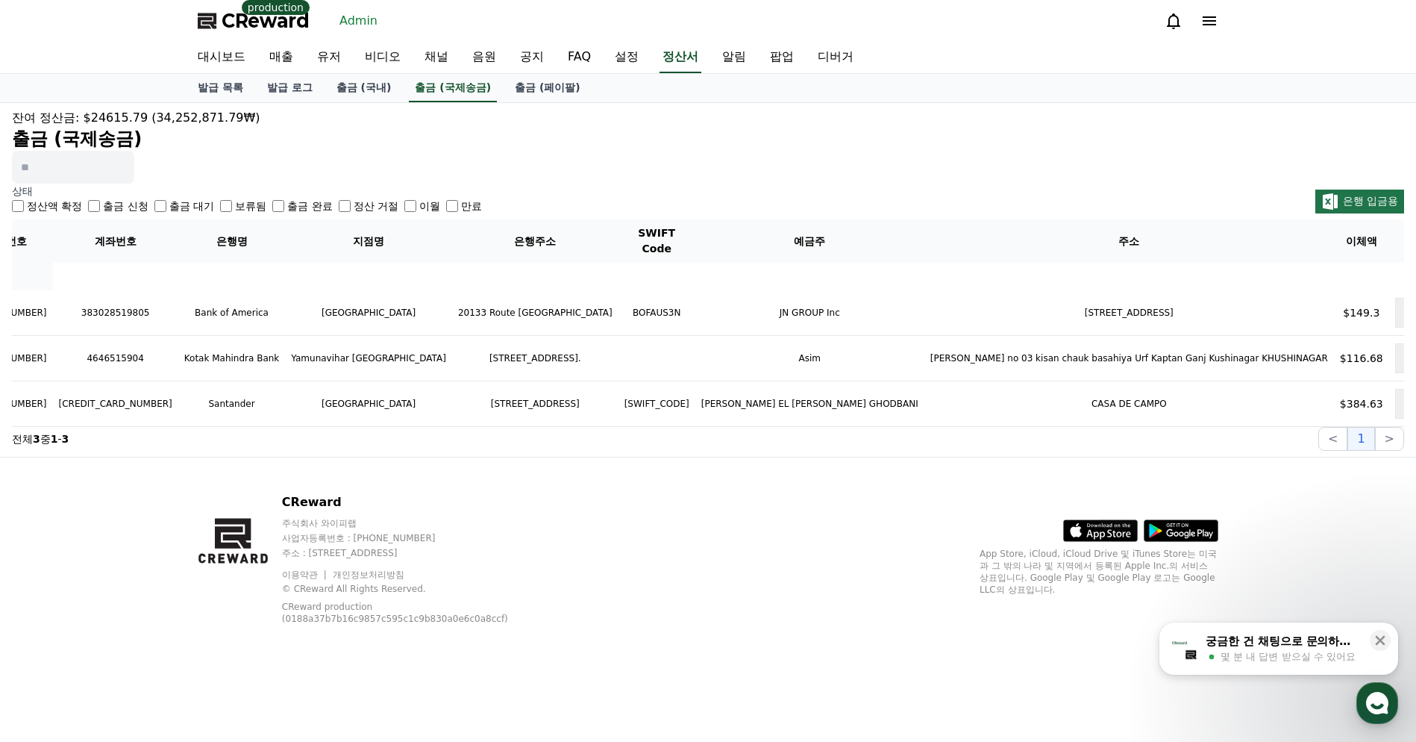
click at [422, 131] on h2 "출금 (국제송금)" at bounding box center [708, 139] width 1392 height 24
click at [509, 93] on link "출금 (페이팔)" at bounding box center [548, 88] width 90 height 28
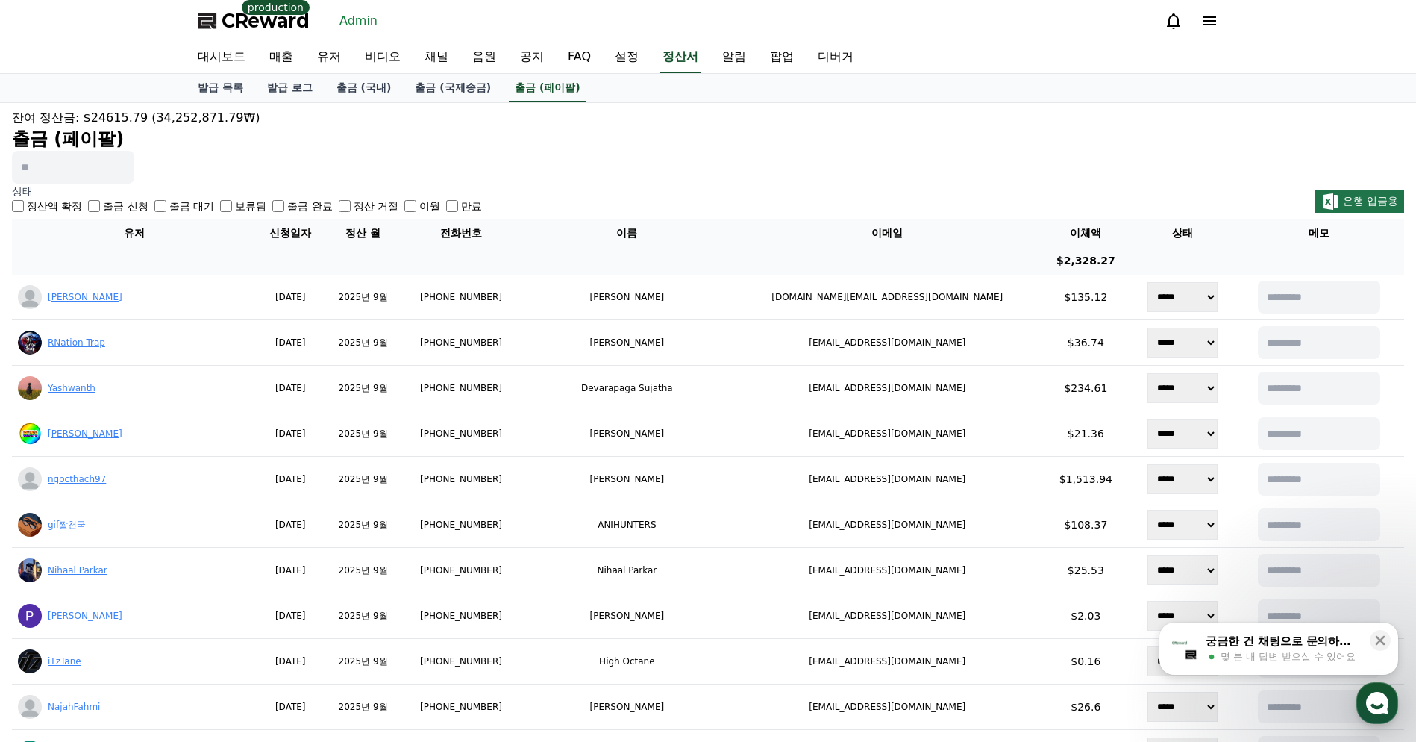
click at [537, 128] on h2 "출금 (페이팔)" at bounding box center [708, 139] width 1392 height 24
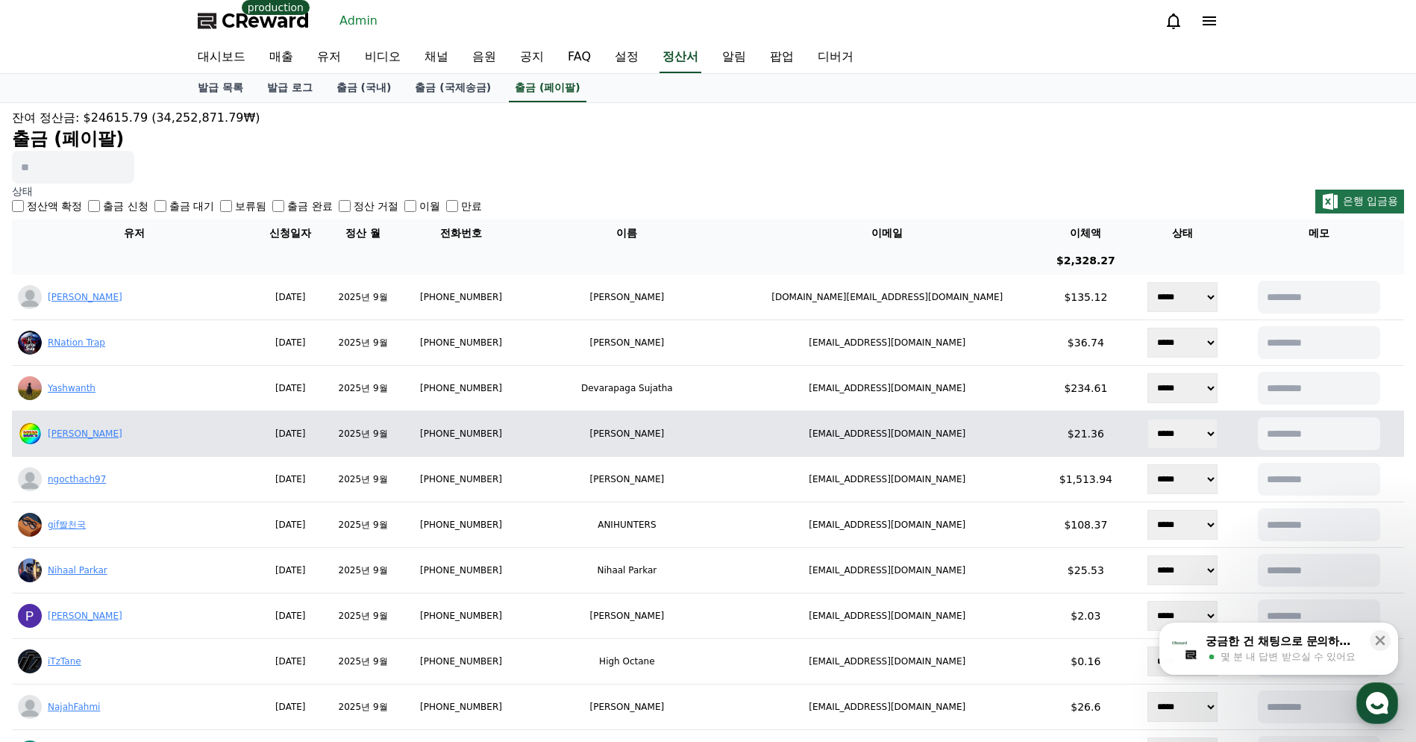
scroll to position [416, 0]
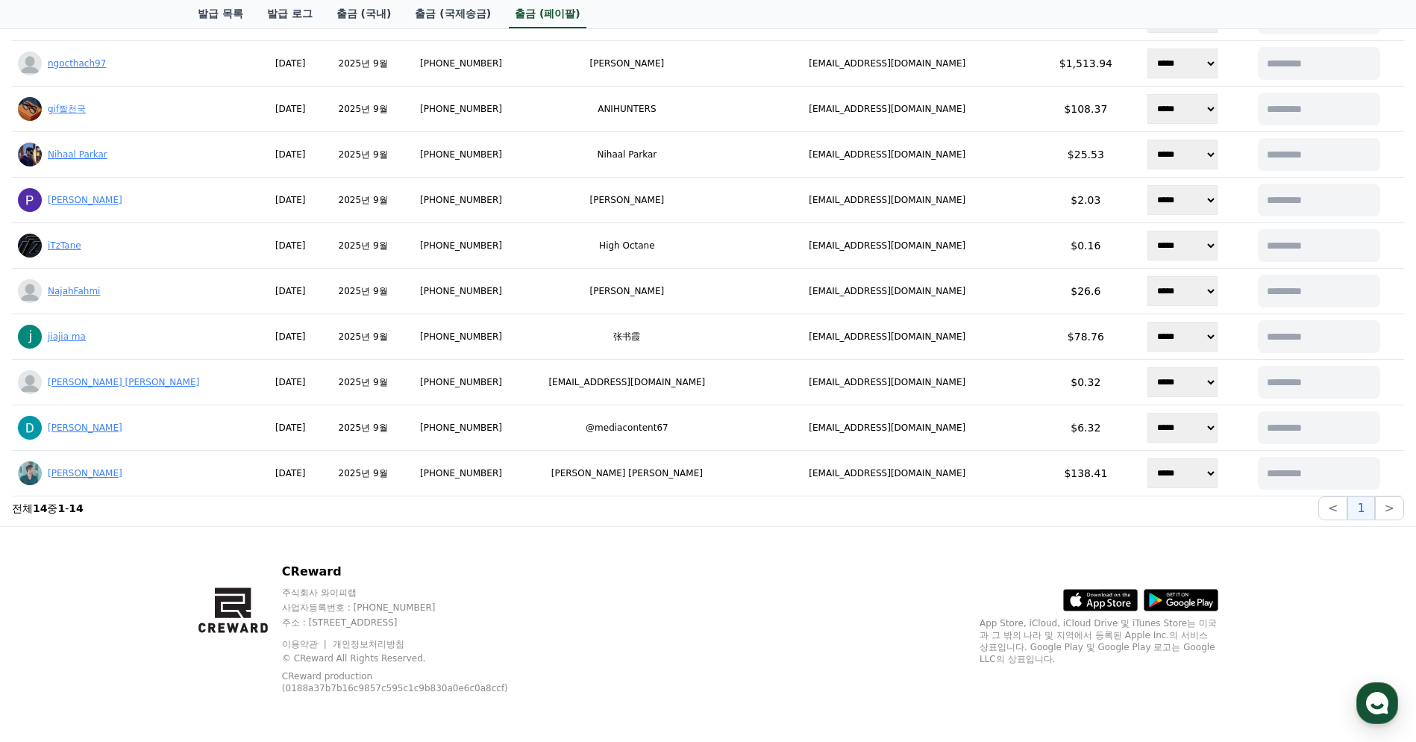
click at [736, 578] on div "CReward 주식회사 와이피랩 사업자등록번호 : [PHONE_NUMBER] 주소 : [STREET_ADDRESS] 이용약관 개인정보처리방침 …" at bounding box center [708, 634] width 1045 height 215
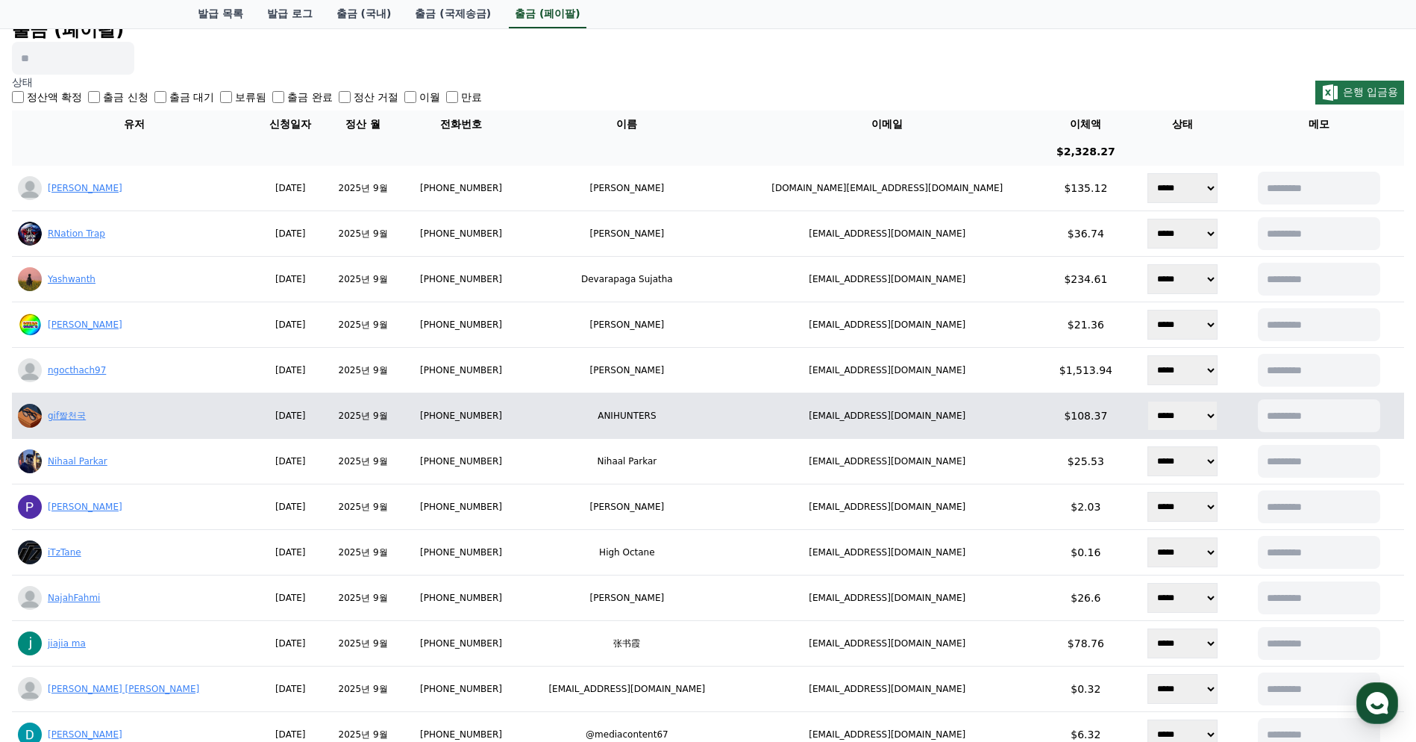
scroll to position [0, 0]
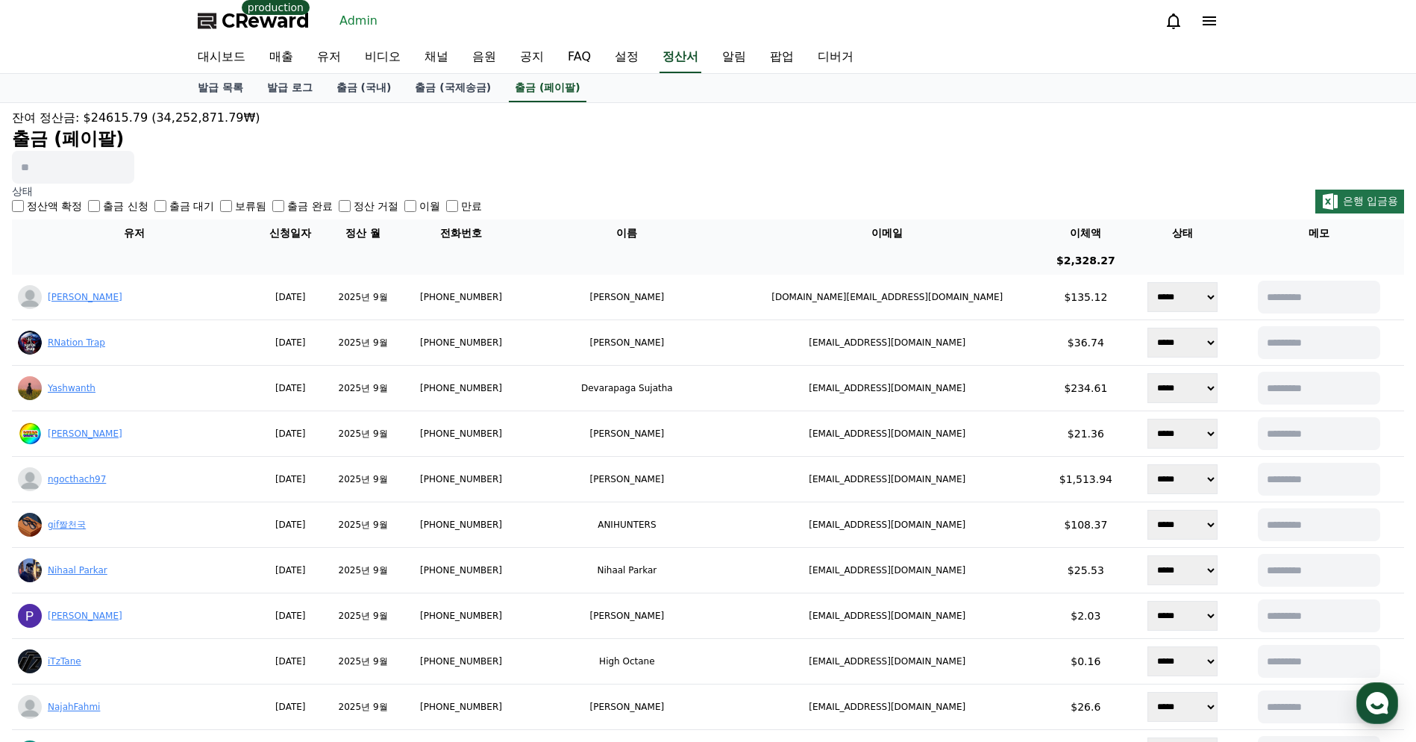
click at [422, 104] on div "잔여 정산금: $24615.79 (34,252,871.79₩) 출금 (페이팔) 상태 정산액 확정 출금 신청 출금 대기 보류됨 출금 완료 정산 …" at bounding box center [708, 522] width 1416 height 839
click at [420, 96] on link "출금 (국제송금)" at bounding box center [453, 88] width 100 height 28
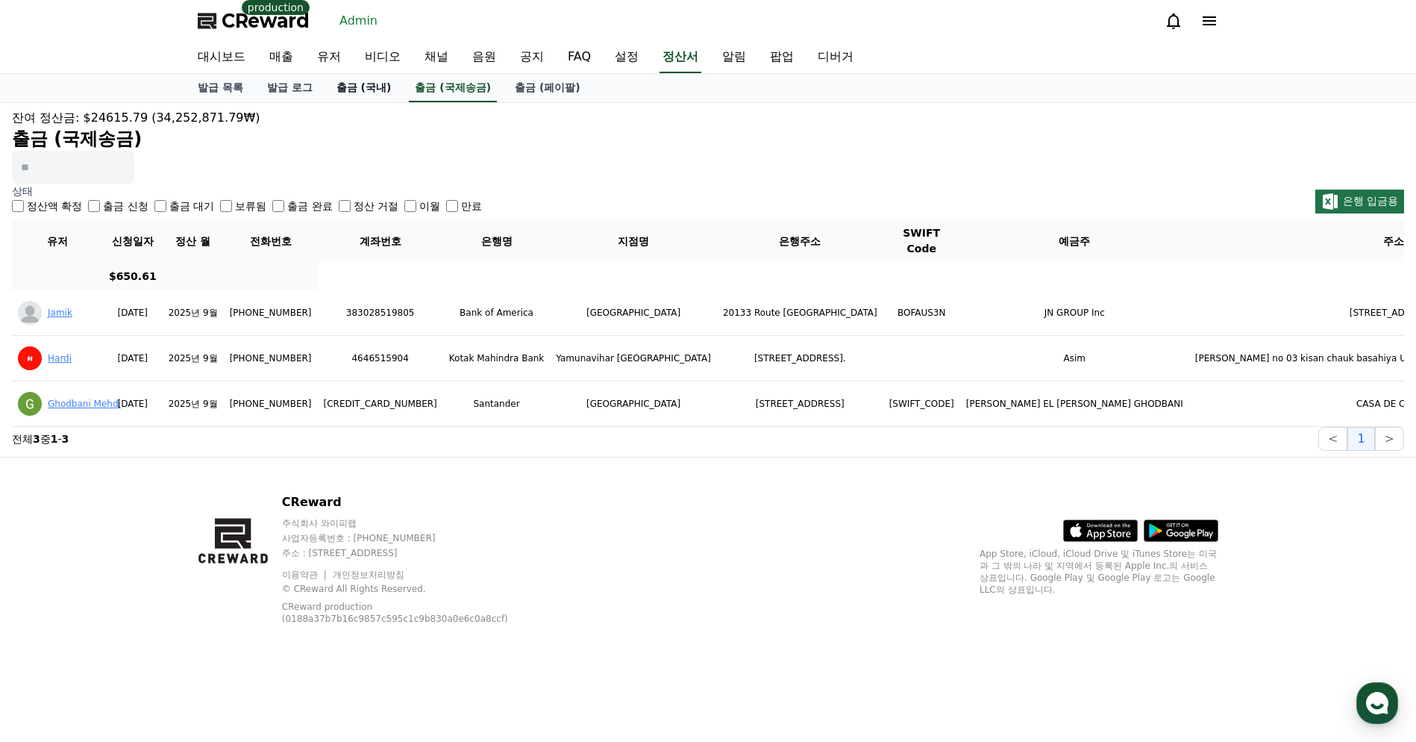
click at [348, 93] on link "출금 (국내)" at bounding box center [364, 88] width 79 height 28
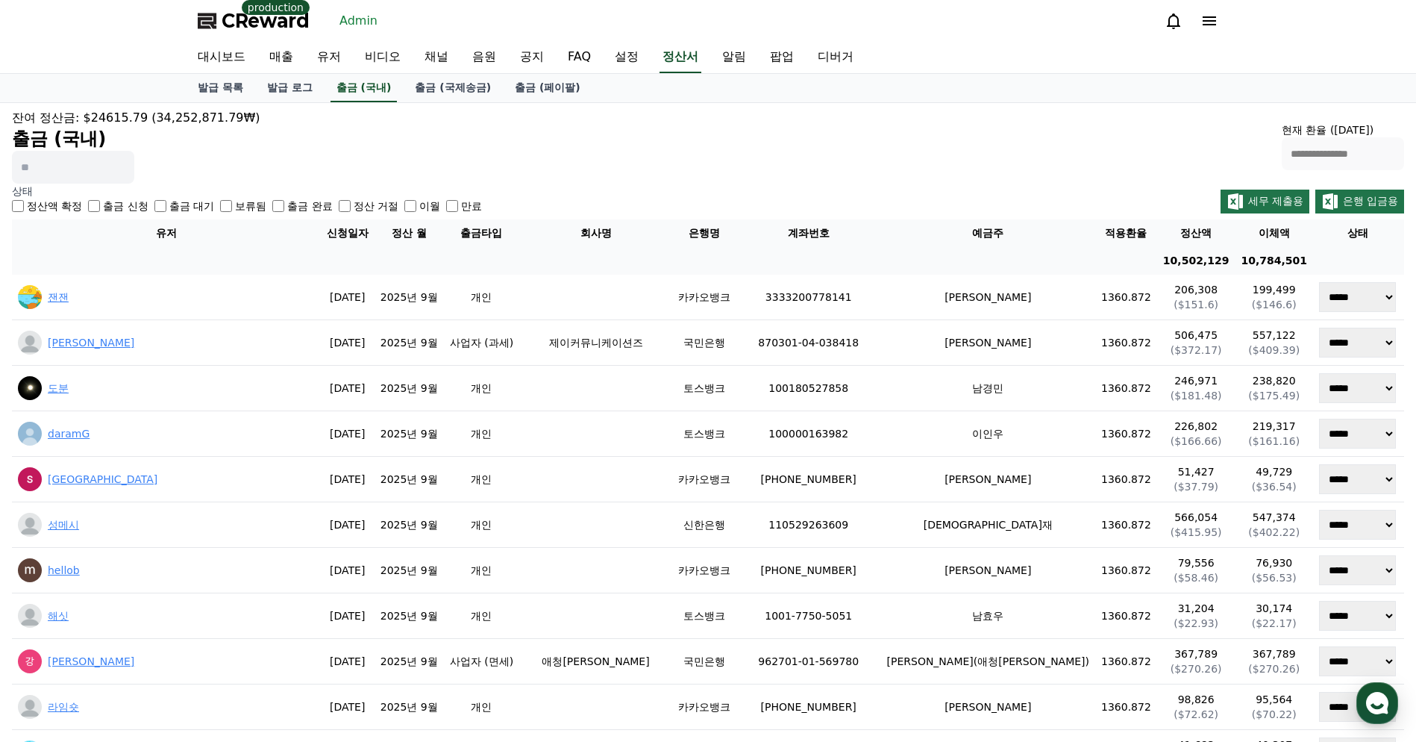
click at [654, 166] on div "**********" at bounding box center [708, 146] width 1392 height 75
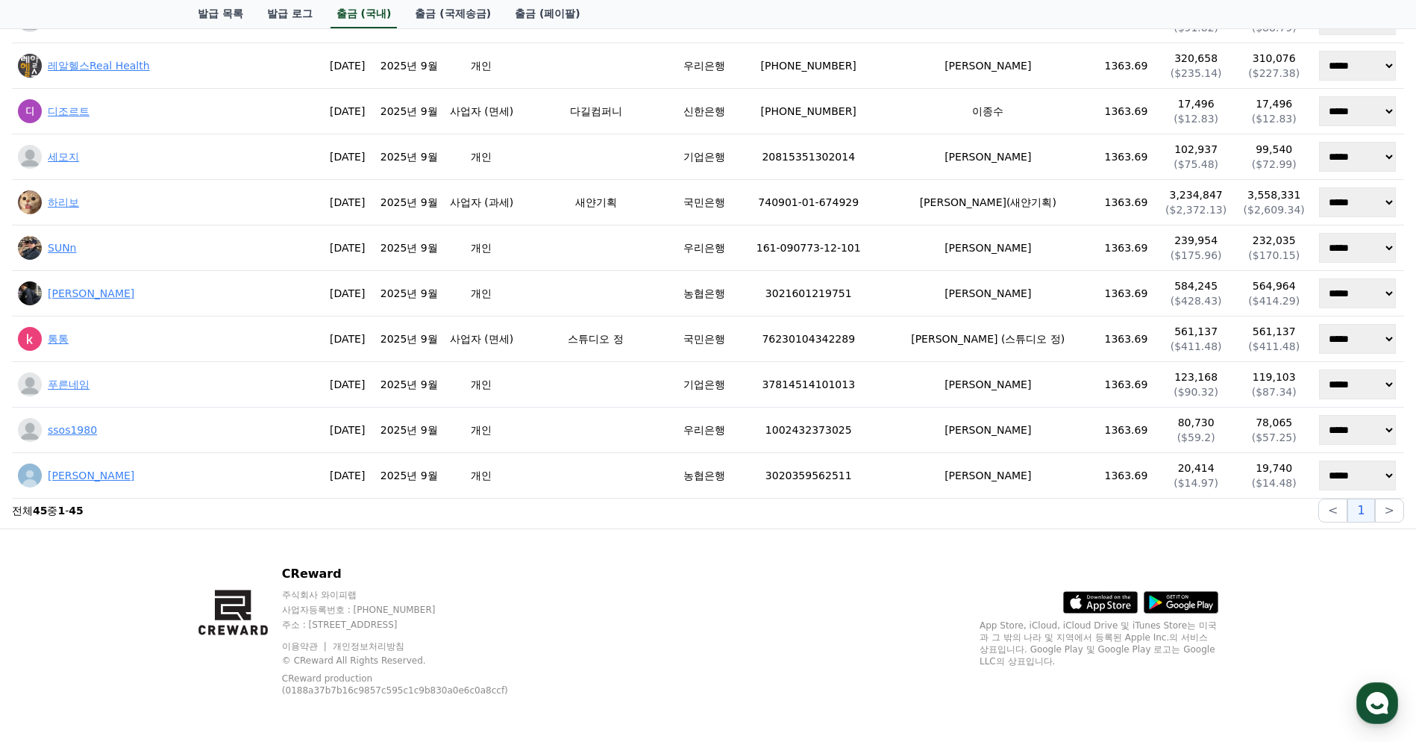
scroll to position [1827, 0]
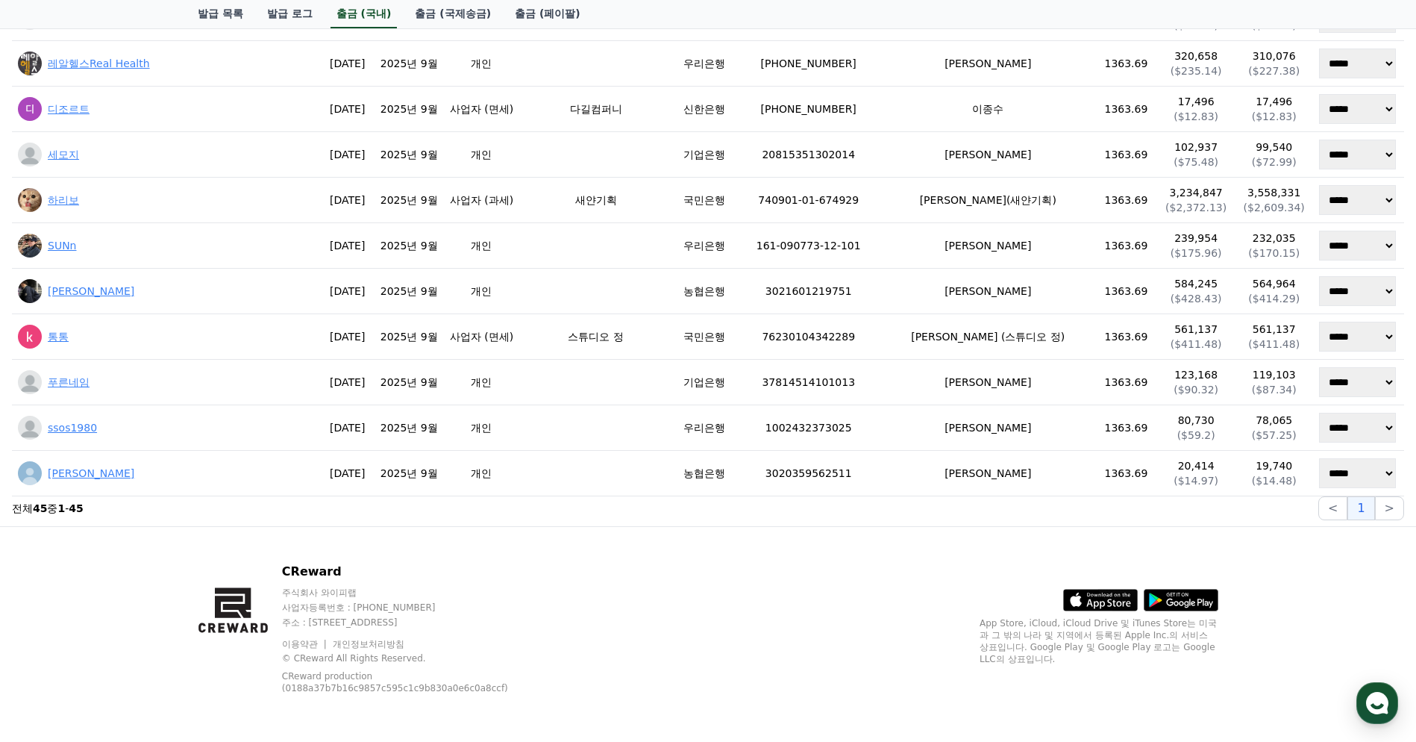
click at [738, 561] on div "CReward 주식회사 와이피랩 사업자등록번호 : [PHONE_NUMBER] 주소 : [STREET_ADDRESS] 이용약관 개인정보처리방침 …" at bounding box center [708, 634] width 1045 height 215
click at [762, 568] on div "CReward 주식회사 와이피랩 사업자등록번호 : [PHONE_NUMBER] 주소 : [STREET_ADDRESS] 이용약관 개인정보처리방침 …" at bounding box center [708, 634] width 1045 height 215
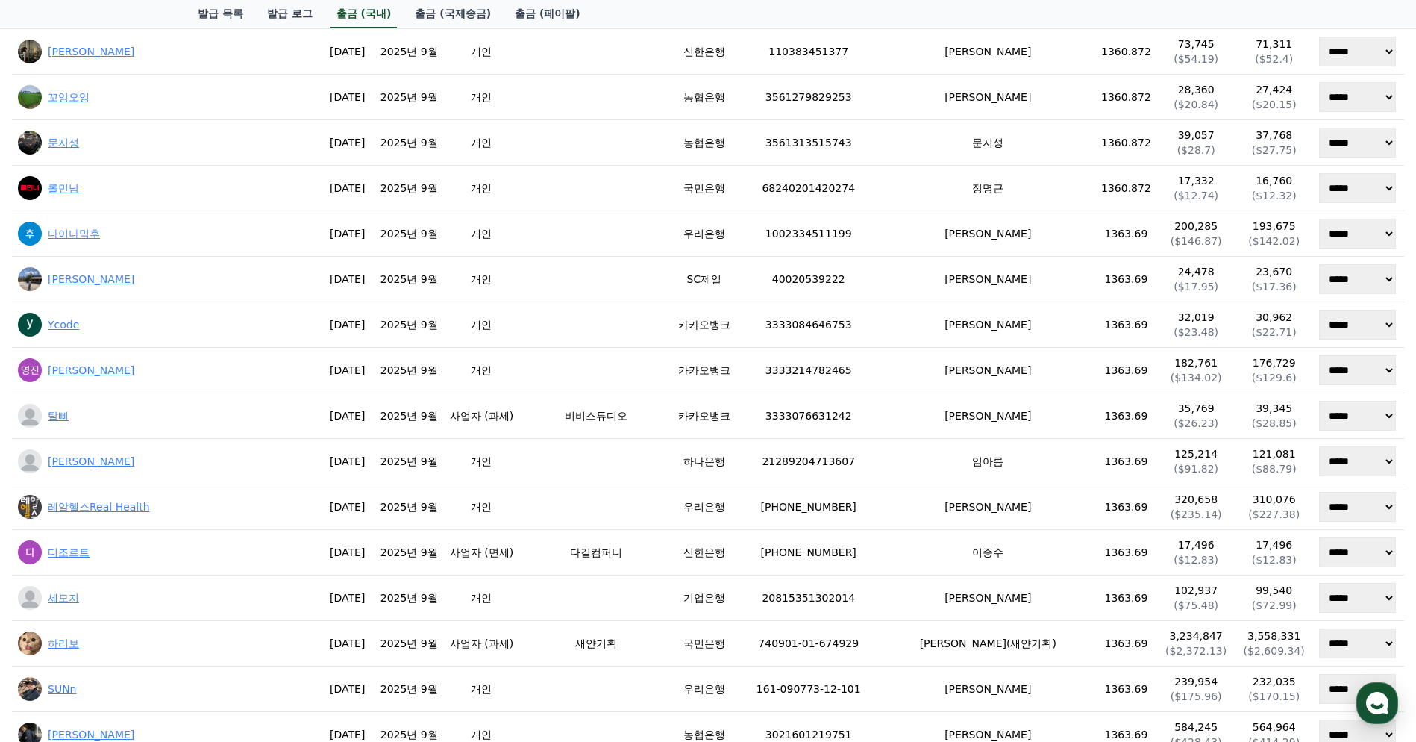
scroll to position [1622, 0]
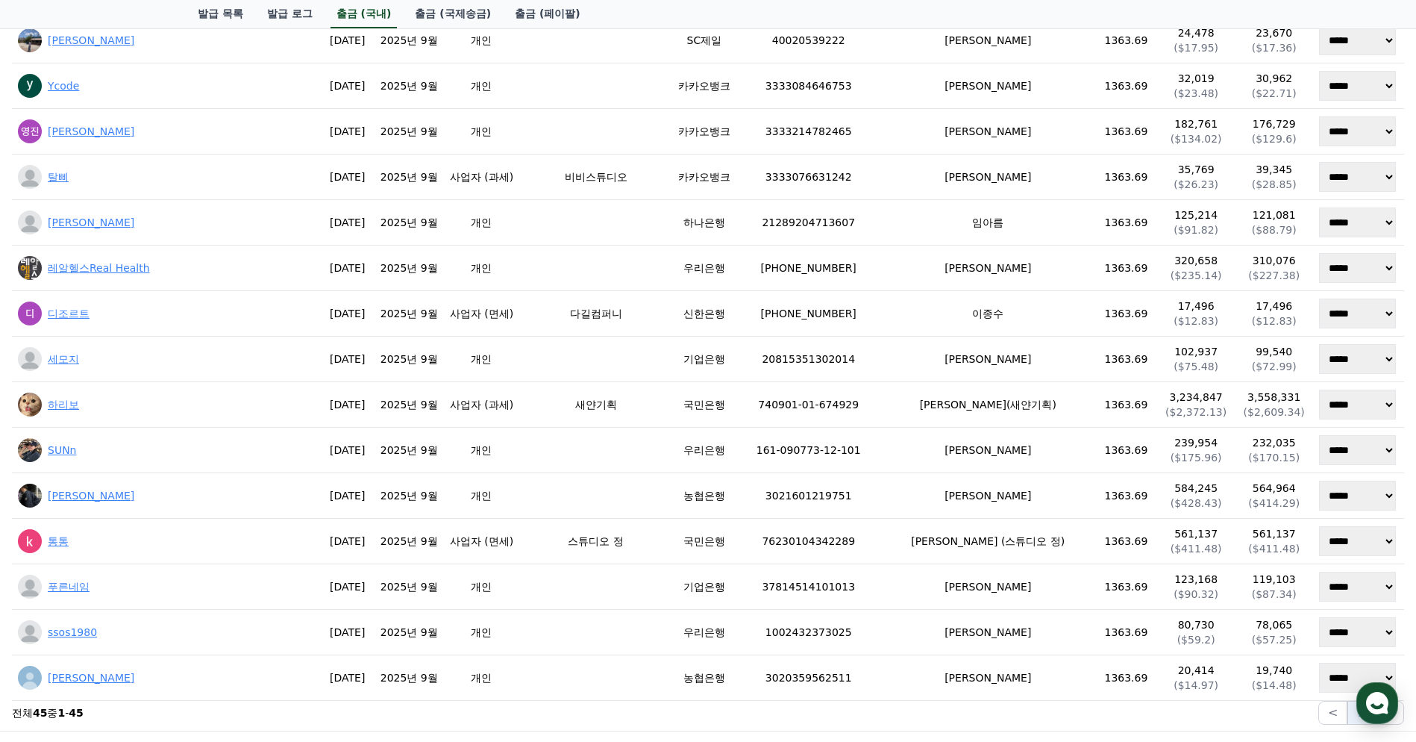
click at [643, 710] on section "전체 45 중 1 - 45 < 1 >" at bounding box center [708, 713] width 1392 height 24
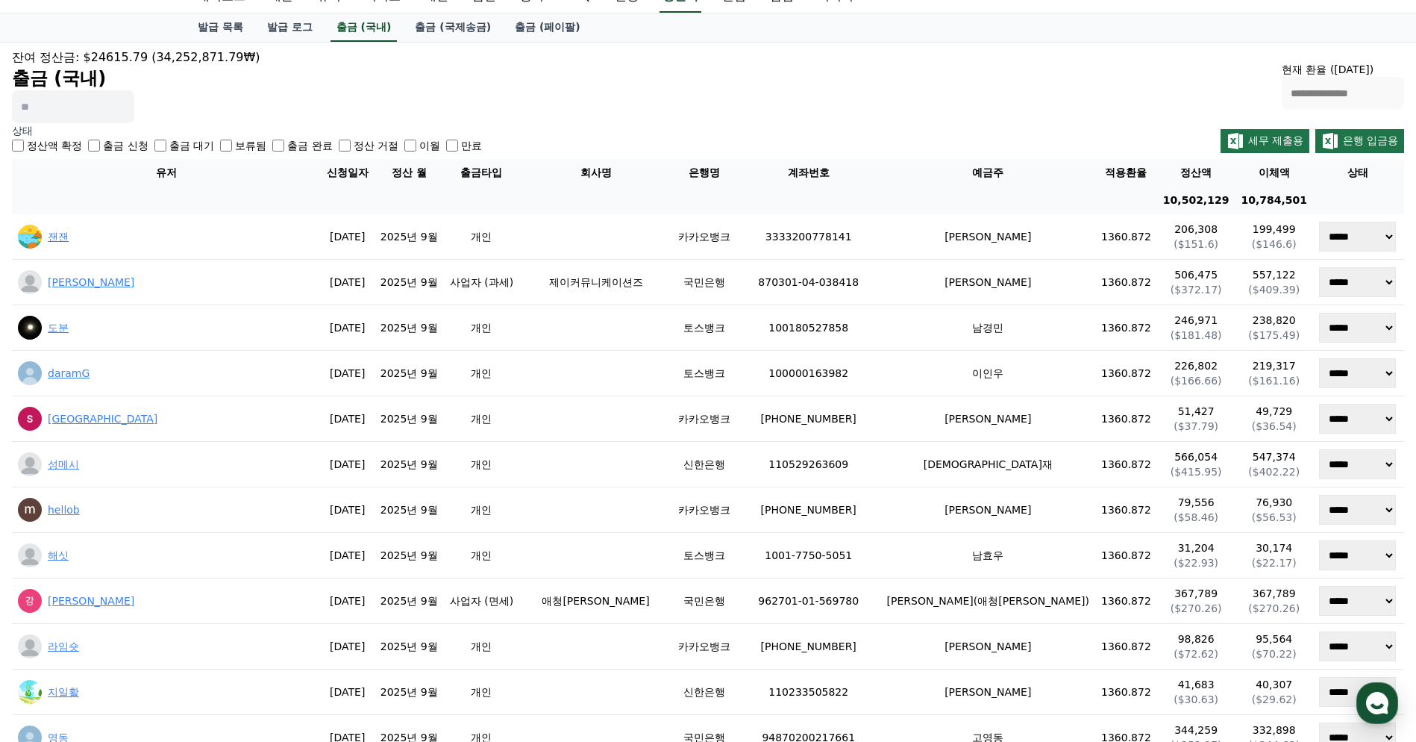
scroll to position [0, 0]
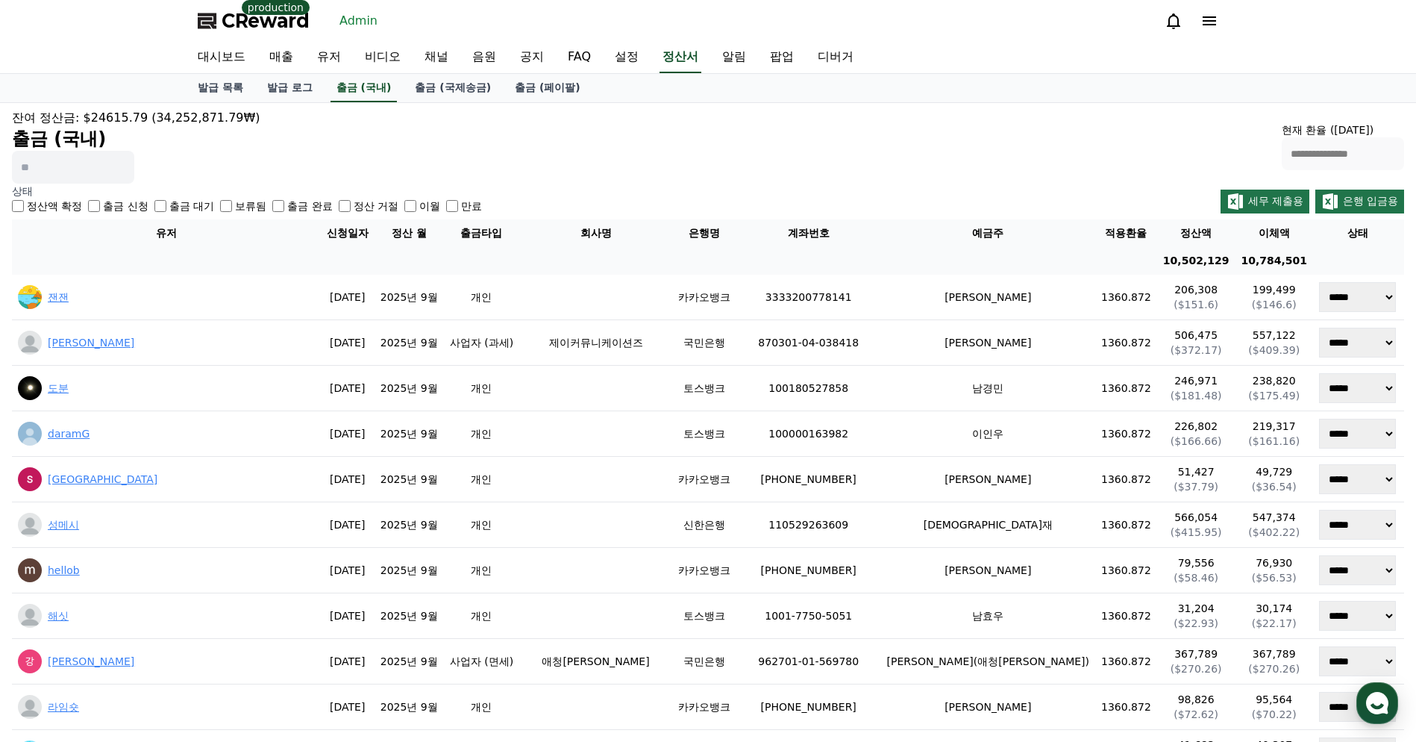
click at [963, 126] on div "**********" at bounding box center [708, 146] width 1392 height 75
click at [284, 95] on link "발급 로그" at bounding box center [289, 88] width 69 height 28
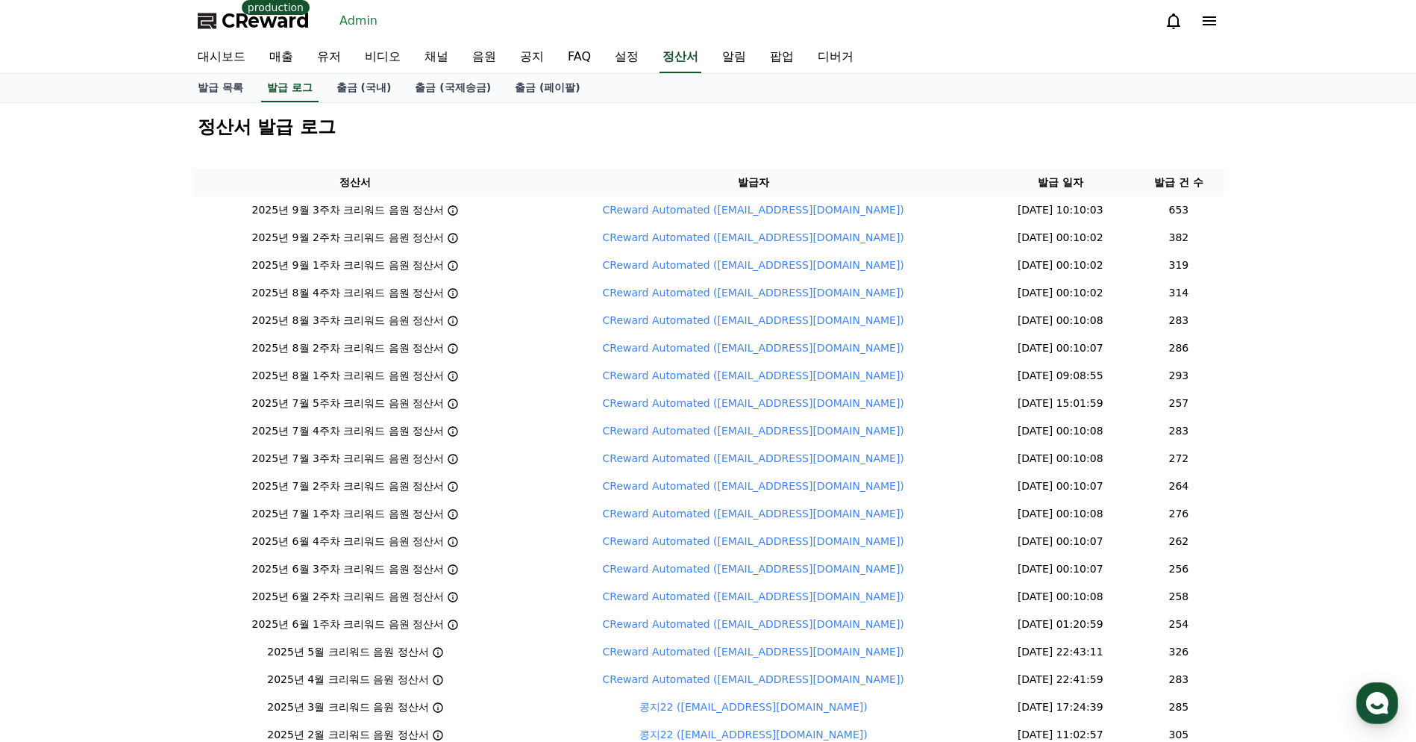
click at [1298, 260] on div "정산서 발급 로그 정산서 발급자 발급 일자 발급 건 수 2025년 9월 3주차 크리워드 음원 정산서 CReward Automated ([EMA…" at bounding box center [708, 470] width 1416 height 734
click at [351, 90] on link "출금 (국내)" at bounding box center [364, 88] width 79 height 28
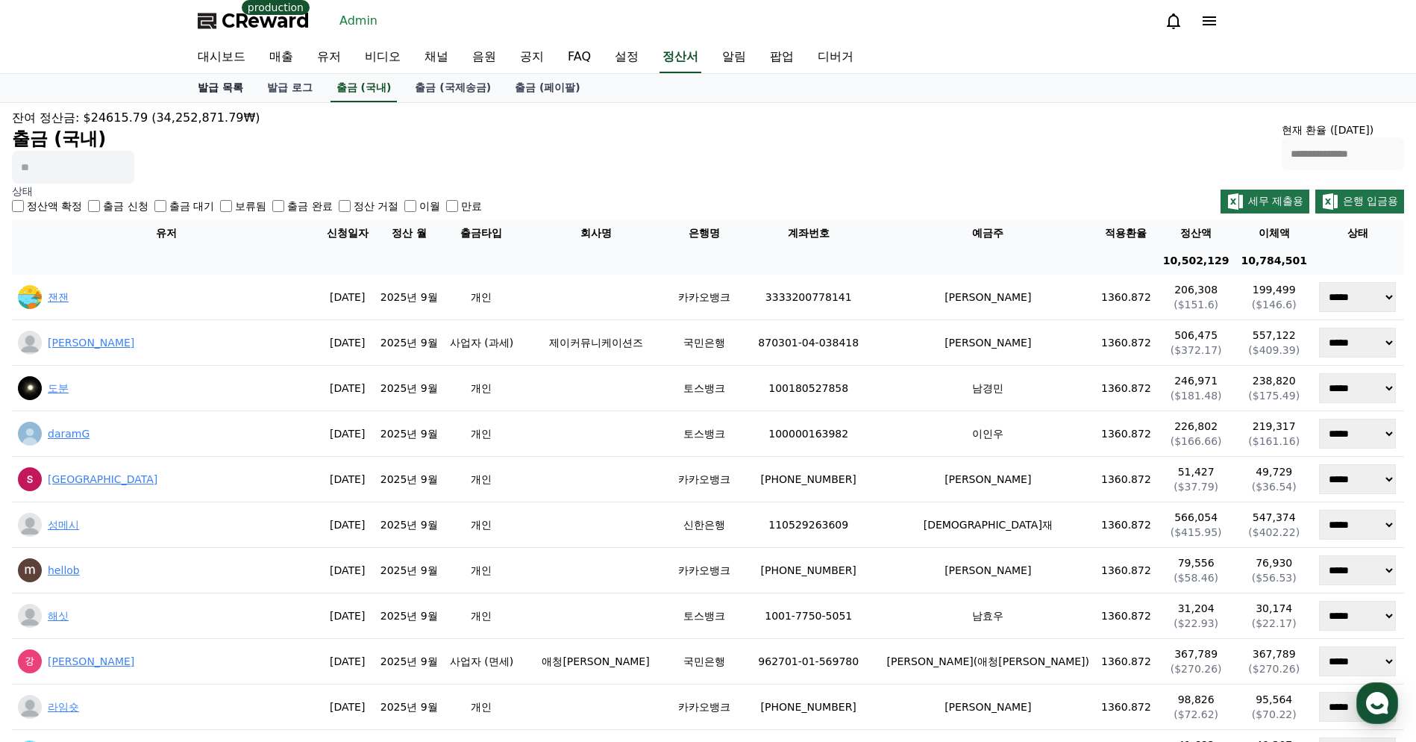
click at [233, 95] on link "발급 목록" at bounding box center [220, 88] width 69 height 28
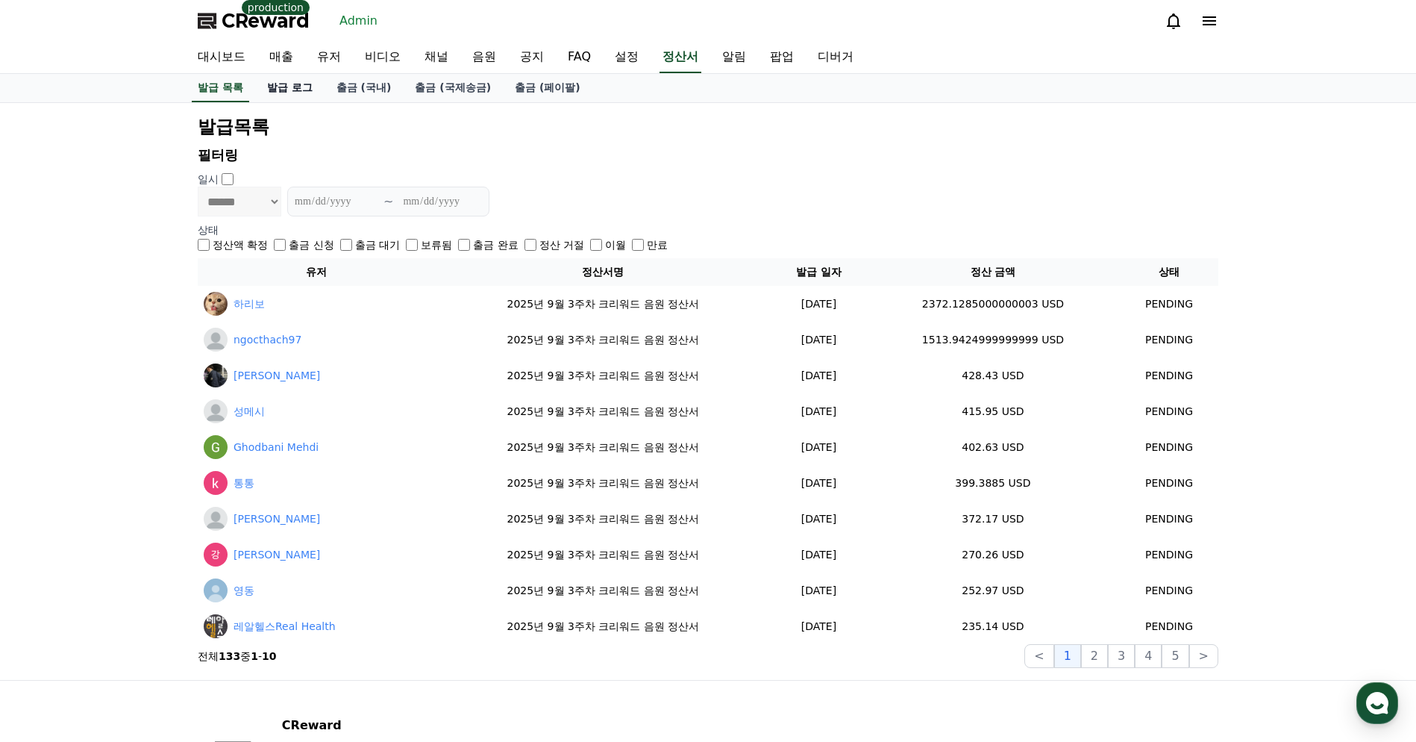
click at [264, 91] on link "발급 로그" at bounding box center [289, 88] width 69 height 28
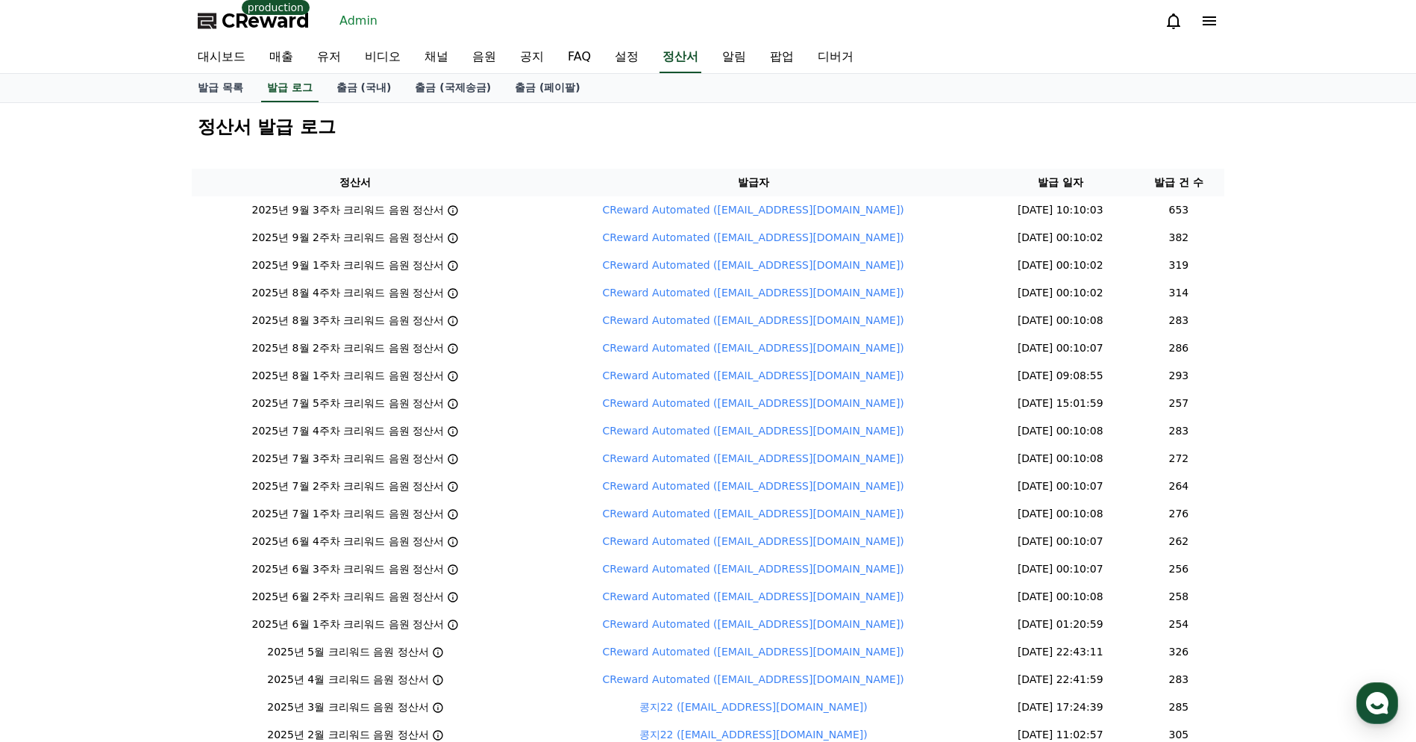
click at [440, 122] on h2 "정산서 발급 로그" at bounding box center [708, 127] width 1021 height 24
click at [710, 56] on link "알림" at bounding box center [734, 57] width 48 height 31
select select
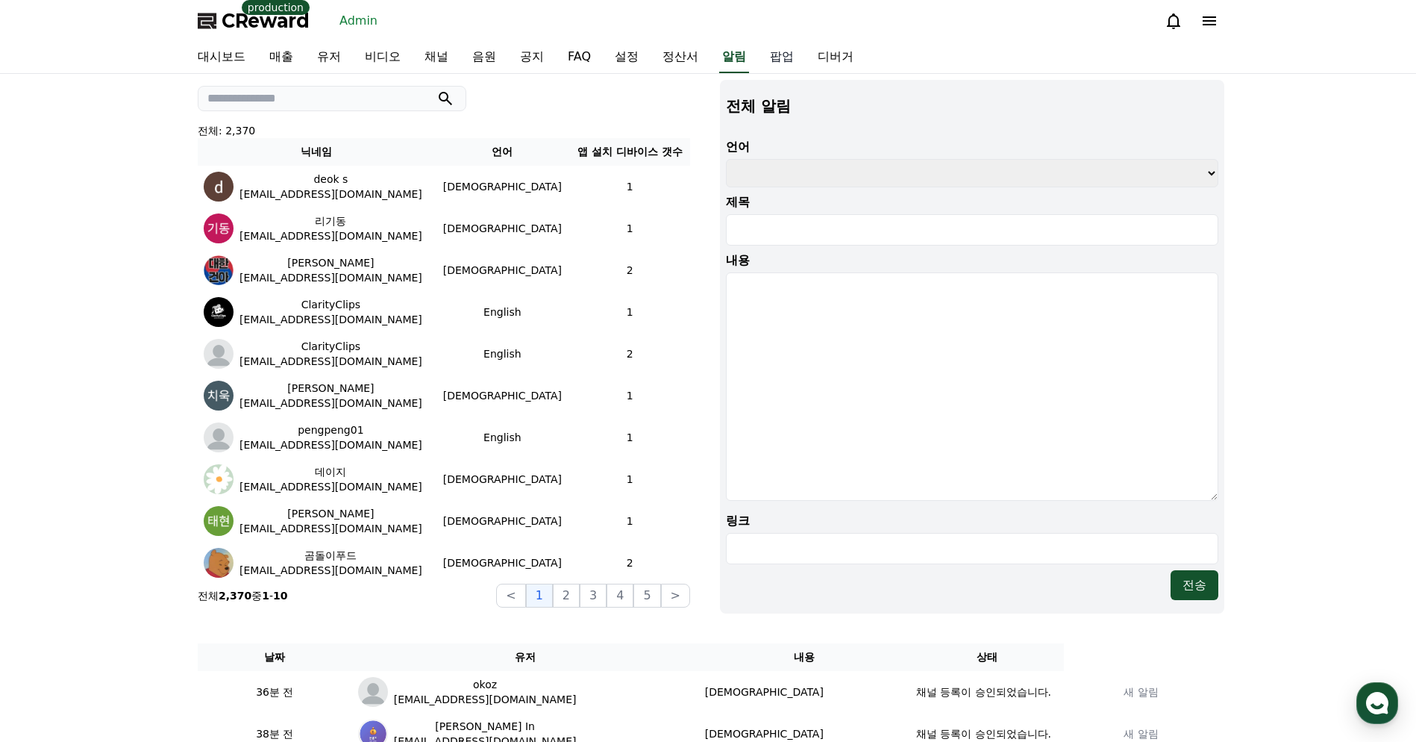
click at [758, 56] on link "팝업" at bounding box center [782, 57] width 48 height 31
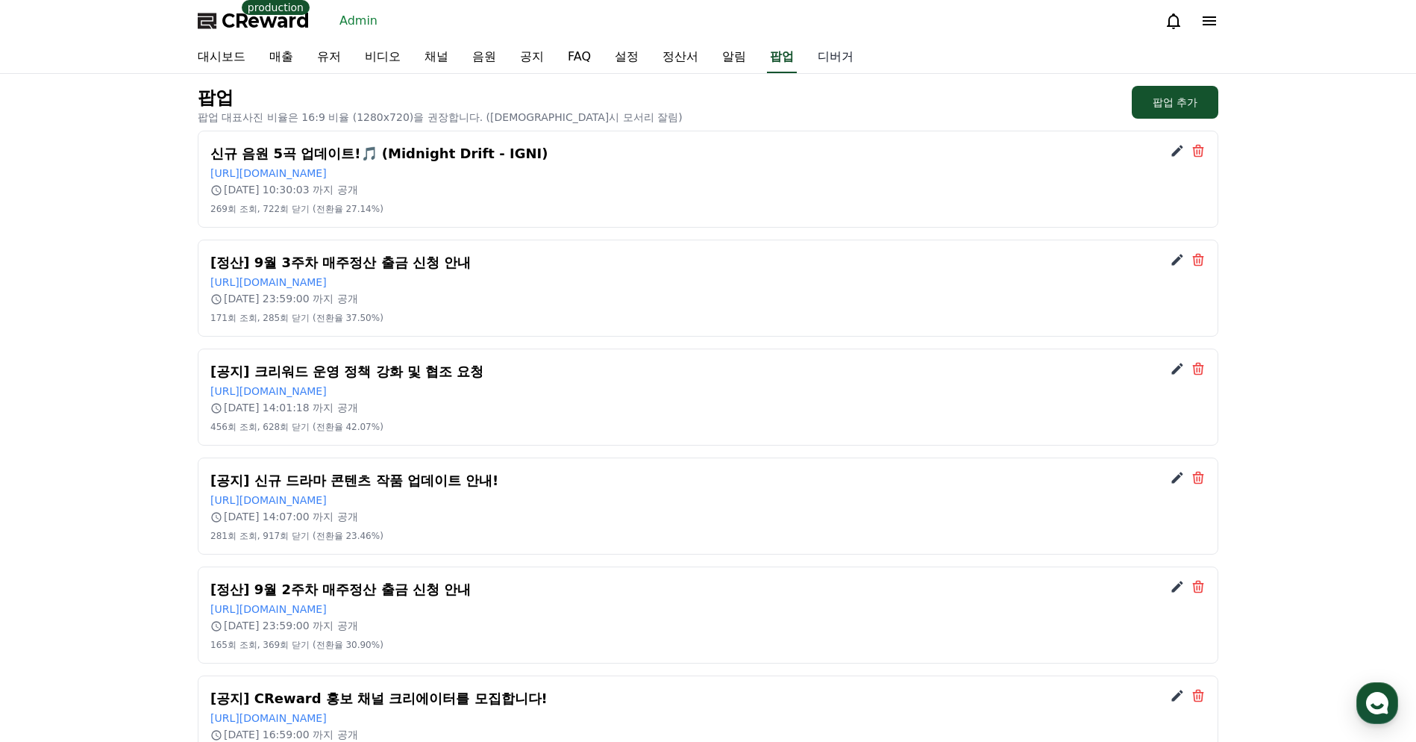
click at [806, 58] on link "디버거" at bounding box center [836, 57] width 60 height 31
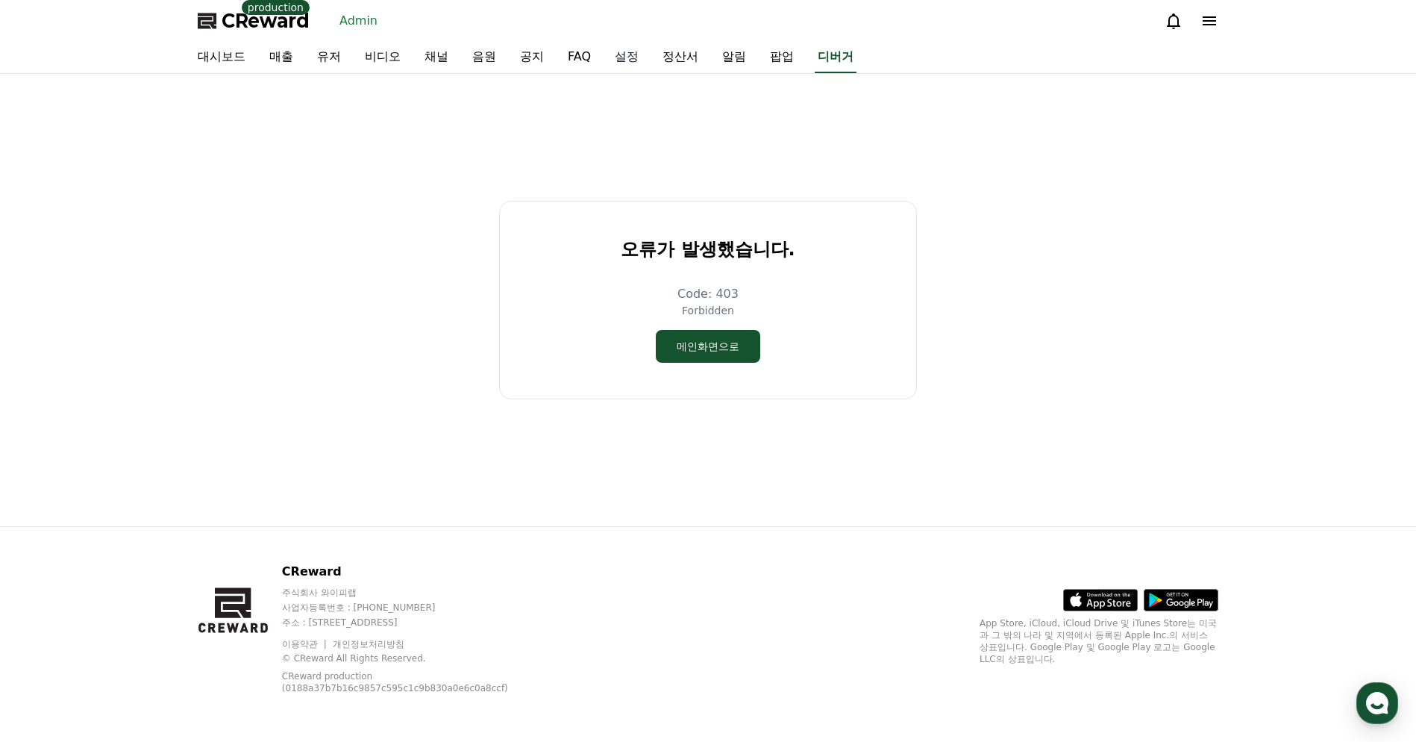
click at [603, 57] on link "설정" at bounding box center [627, 57] width 48 height 31
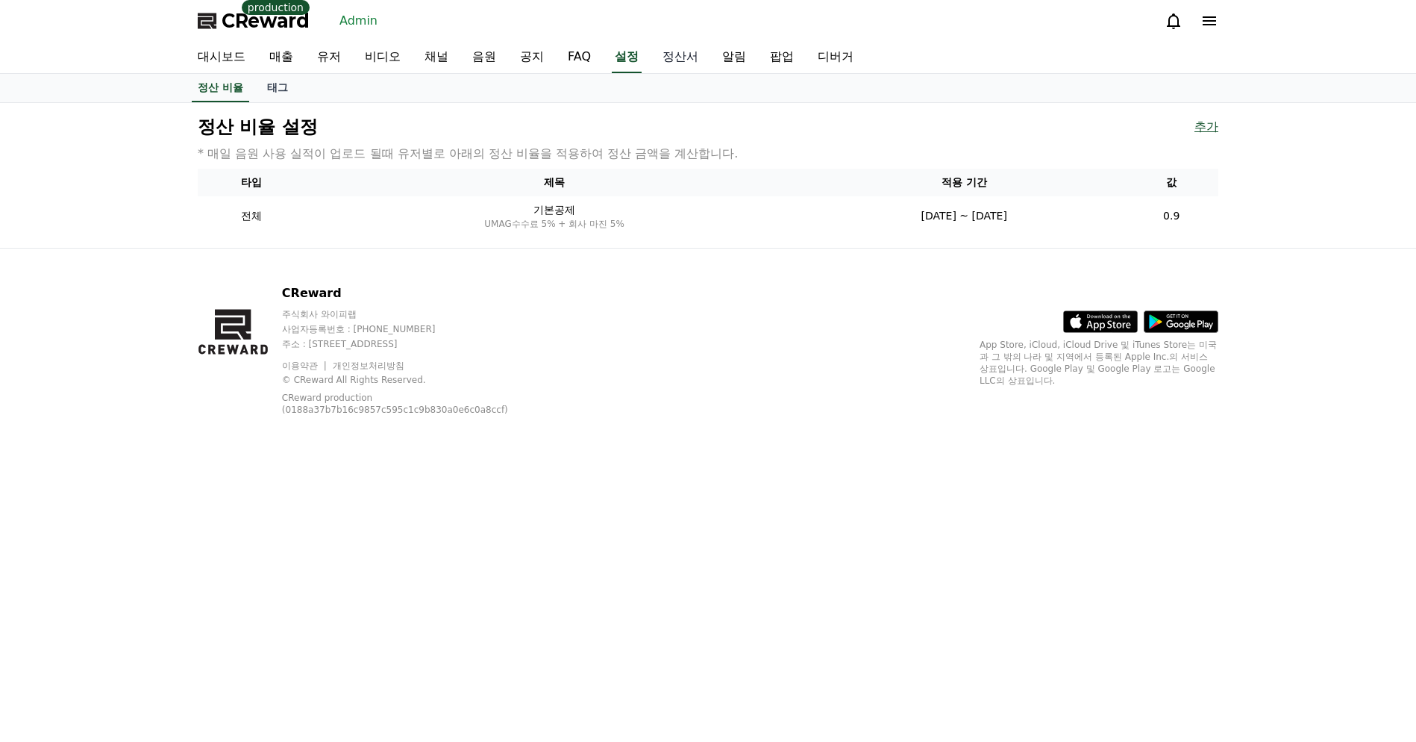
click at [672, 57] on link "정산서" at bounding box center [681, 57] width 60 height 31
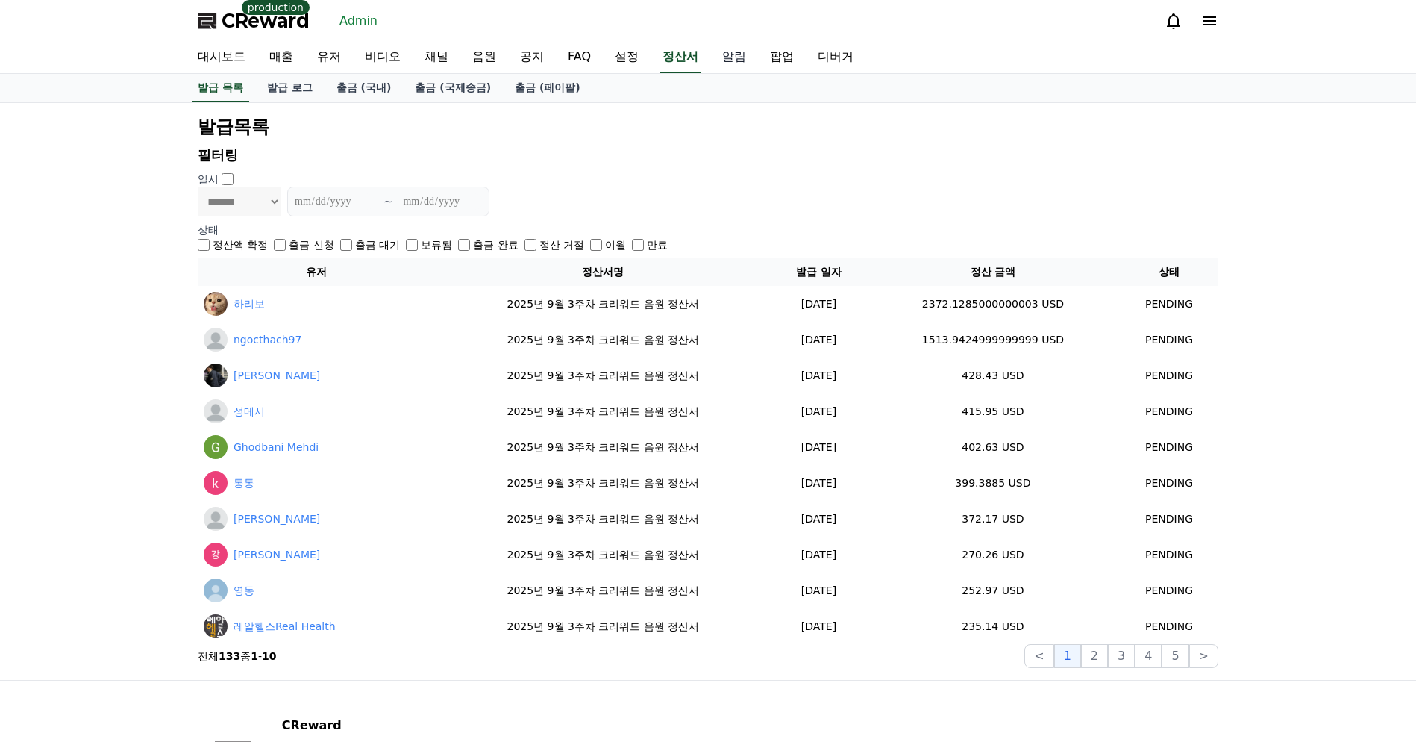
click at [710, 57] on link "알림" at bounding box center [734, 57] width 48 height 31
select select
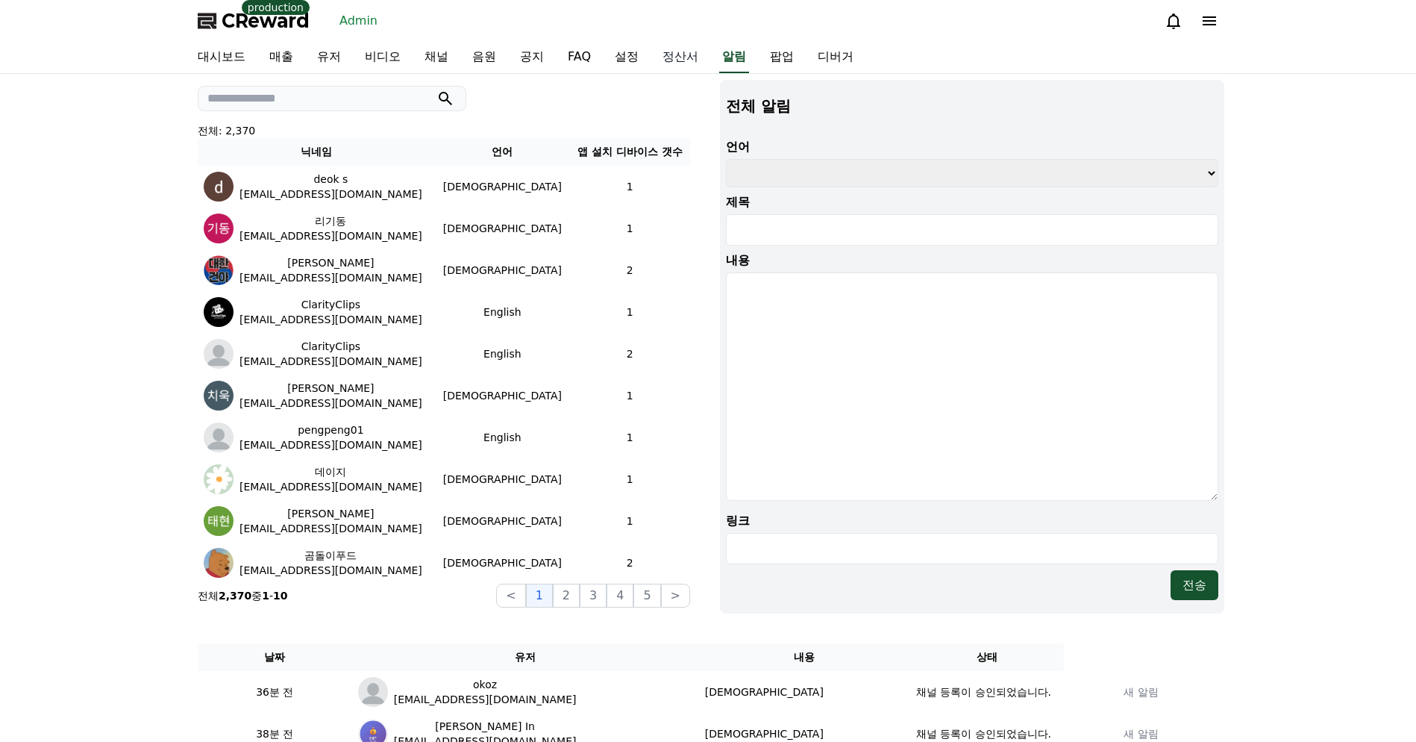
click at [654, 61] on link "정산서" at bounding box center [681, 57] width 60 height 31
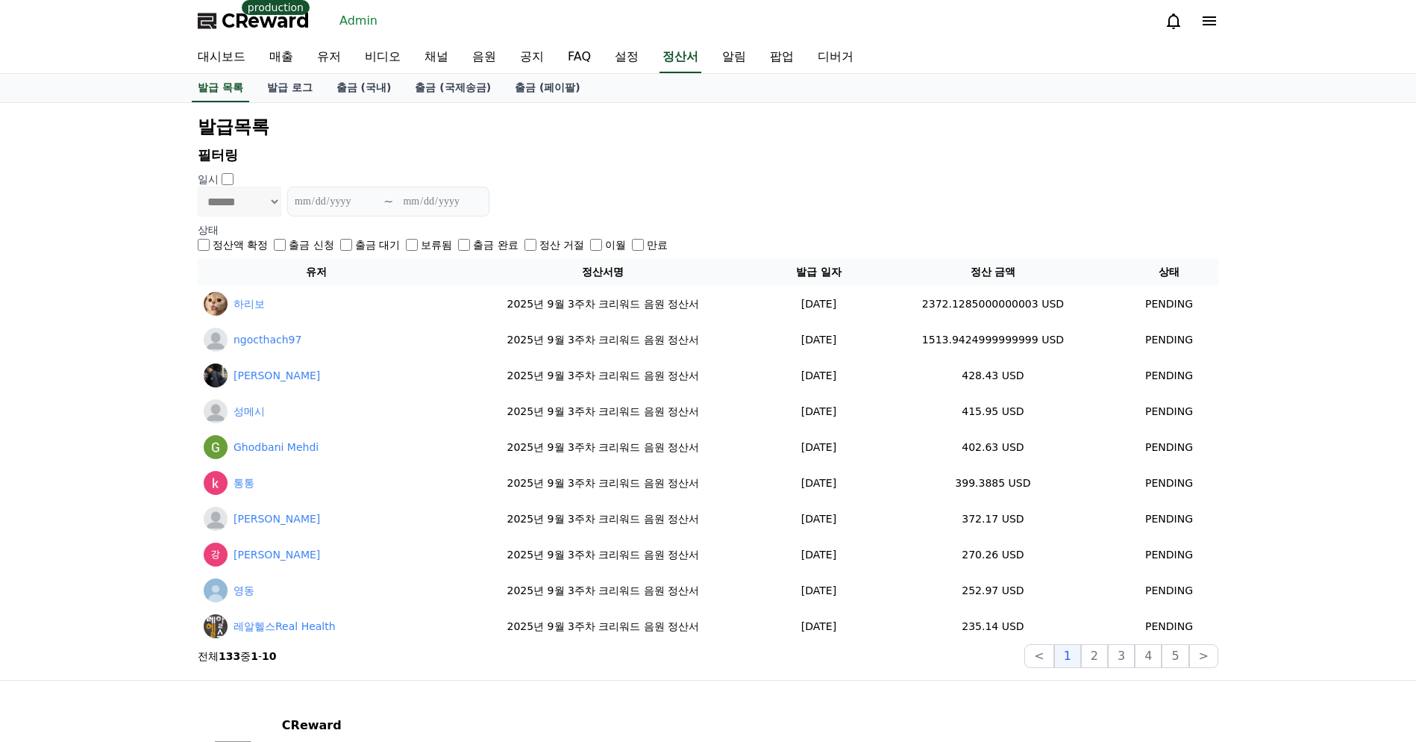
click at [515, 122] on h2 "발급목록" at bounding box center [708, 127] width 1021 height 24
click at [340, 90] on link "출금 (국내)" at bounding box center [364, 88] width 79 height 28
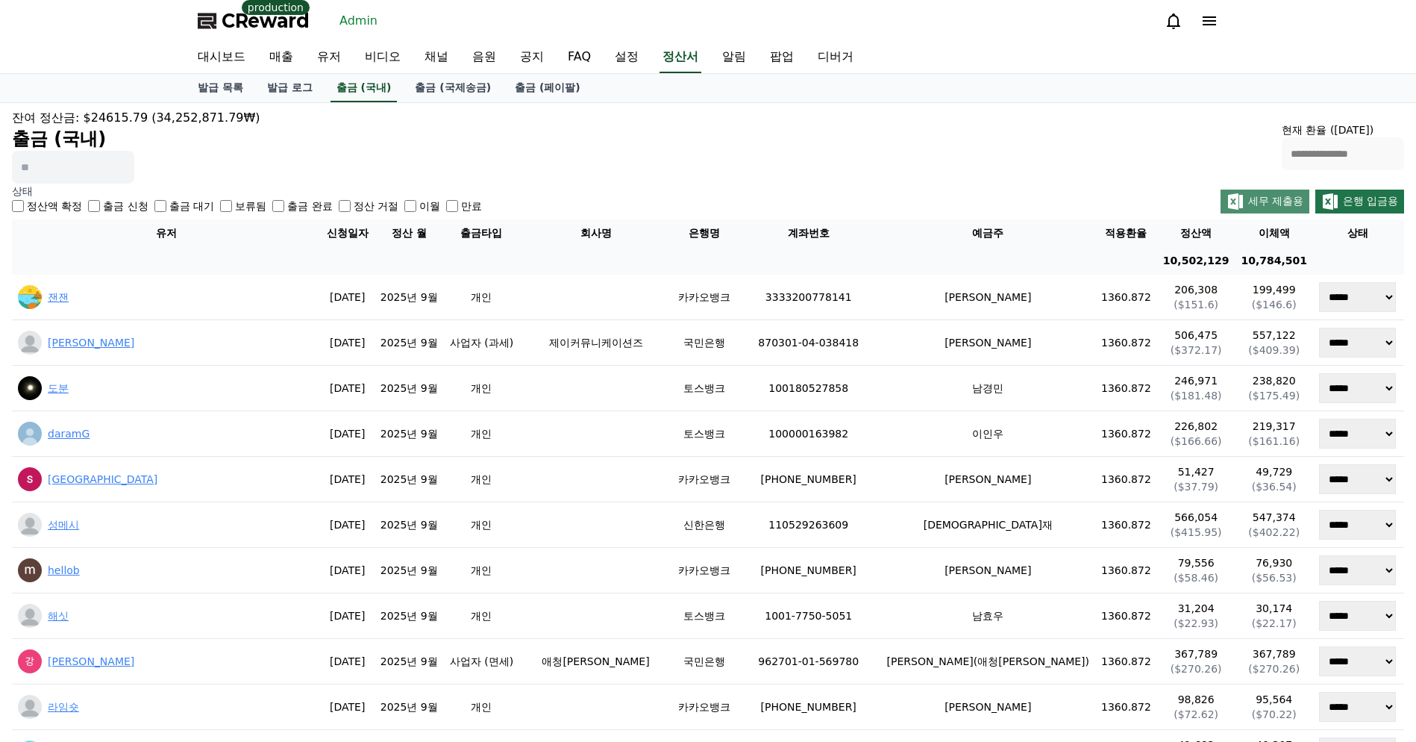
click at [1286, 200] on span "세무 제출용" at bounding box center [1275, 201] width 55 height 12
click at [815, 143] on div "**********" at bounding box center [708, 146] width 1392 height 75
click at [745, 150] on div "**********" at bounding box center [708, 146] width 1392 height 75
click at [501, 115] on div "**********" at bounding box center [708, 146] width 1392 height 75
click at [327, 58] on link "유저" at bounding box center [329, 57] width 48 height 31
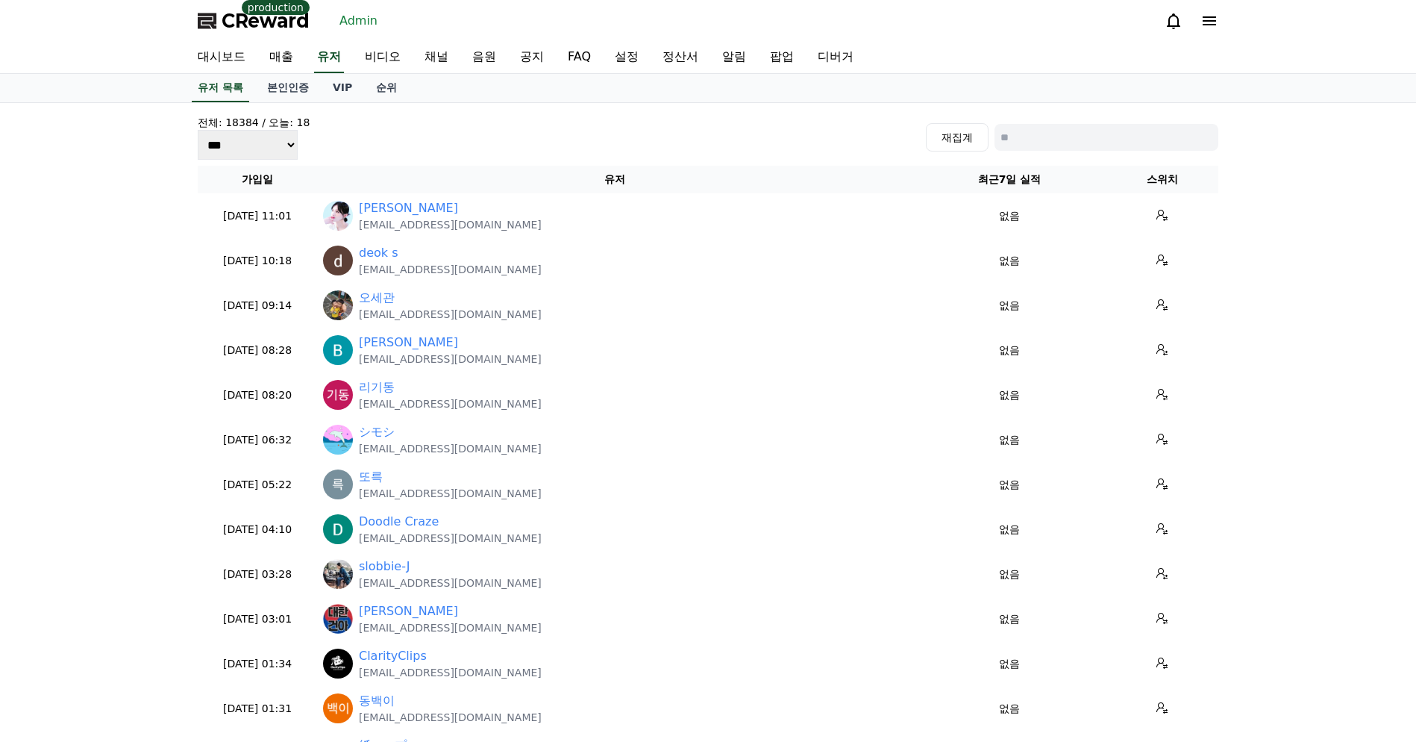
click at [1051, 146] on input at bounding box center [1107, 137] width 224 height 27
type input "*"
type input "**"
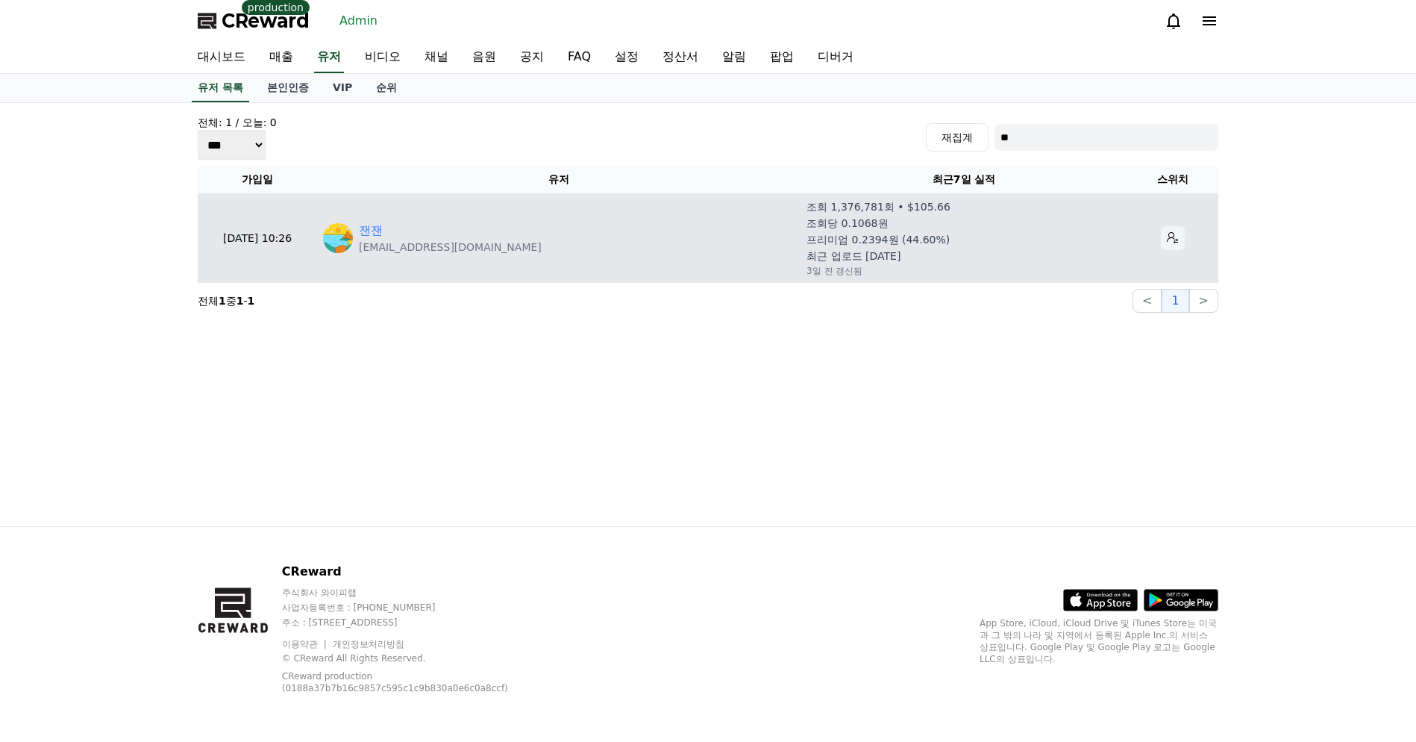
click at [1167, 240] on icon at bounding box center [1173, 238] width 12 height 12
